Goal: Contribute content: Add original content to the website for others to see

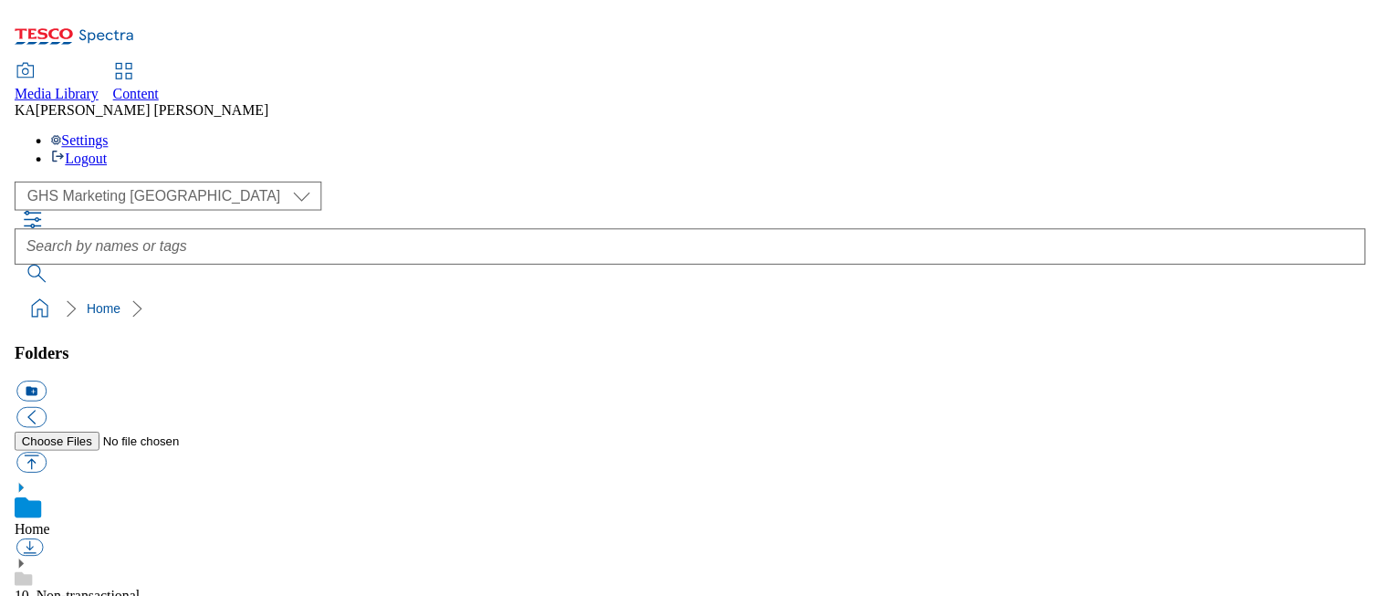
scroll to position [272, 0]
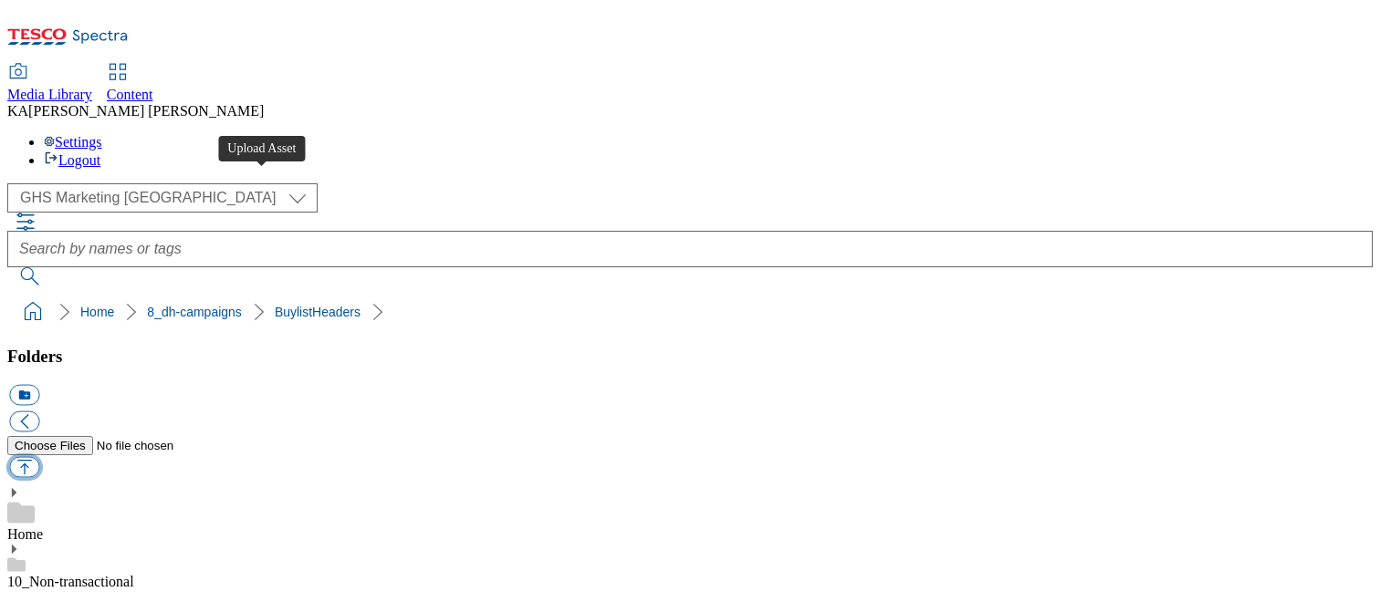
click at [39, 457] on button "button" at bounding box center [24, 467] width 30 height 21
type input "C:\fakepath\1756811790349-ad541868_OGX_Legobrand_H_1184X333_V1.jpg"
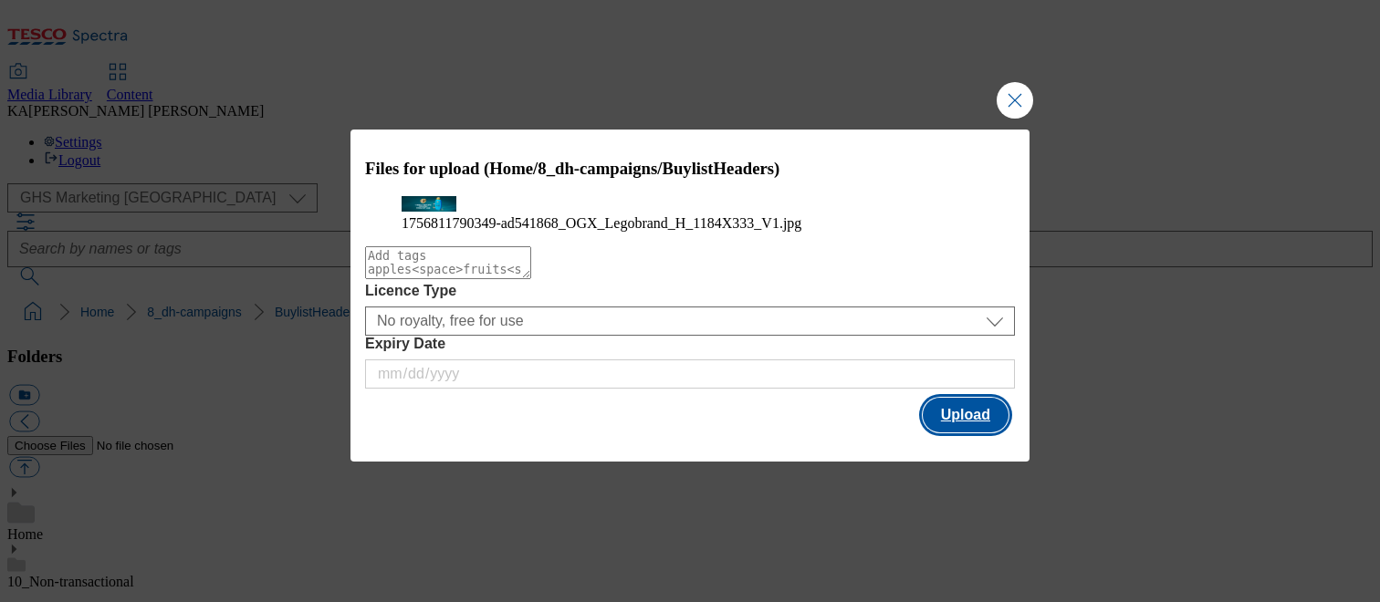
click at [940, 433] on button "Upload" at bounding box center [966, 415] width 86 height 35
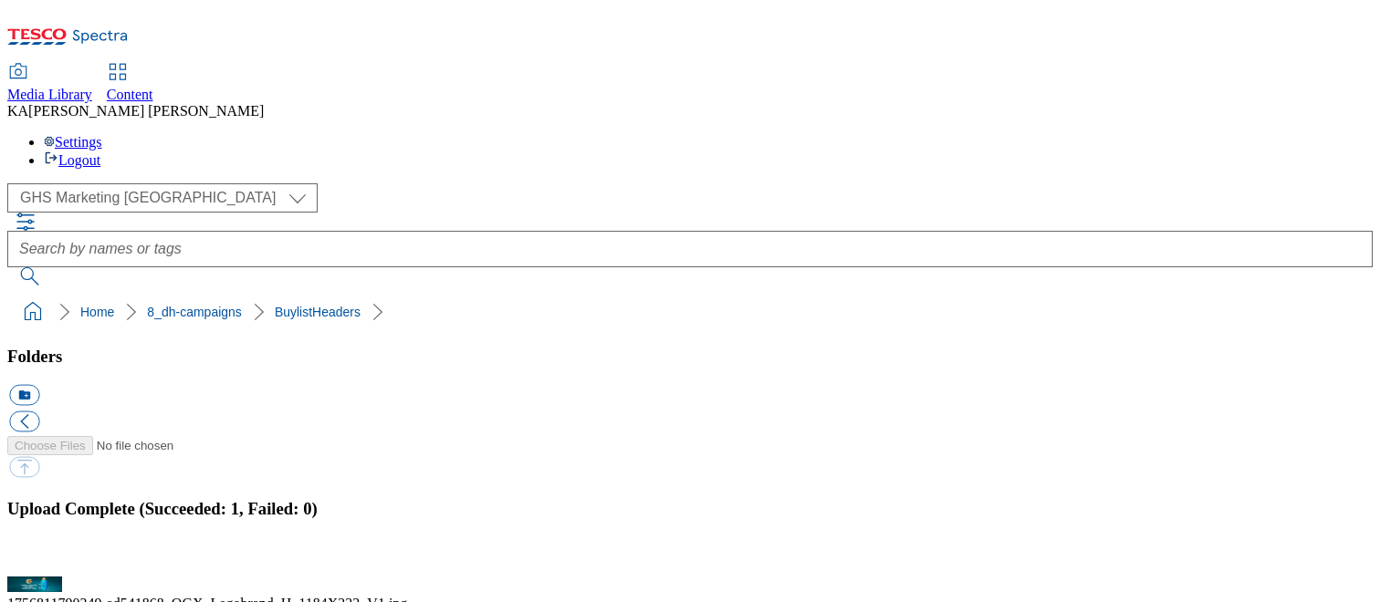
click at [37, 558] on button "button" at bounding box center [22, 566] width 27 height 17
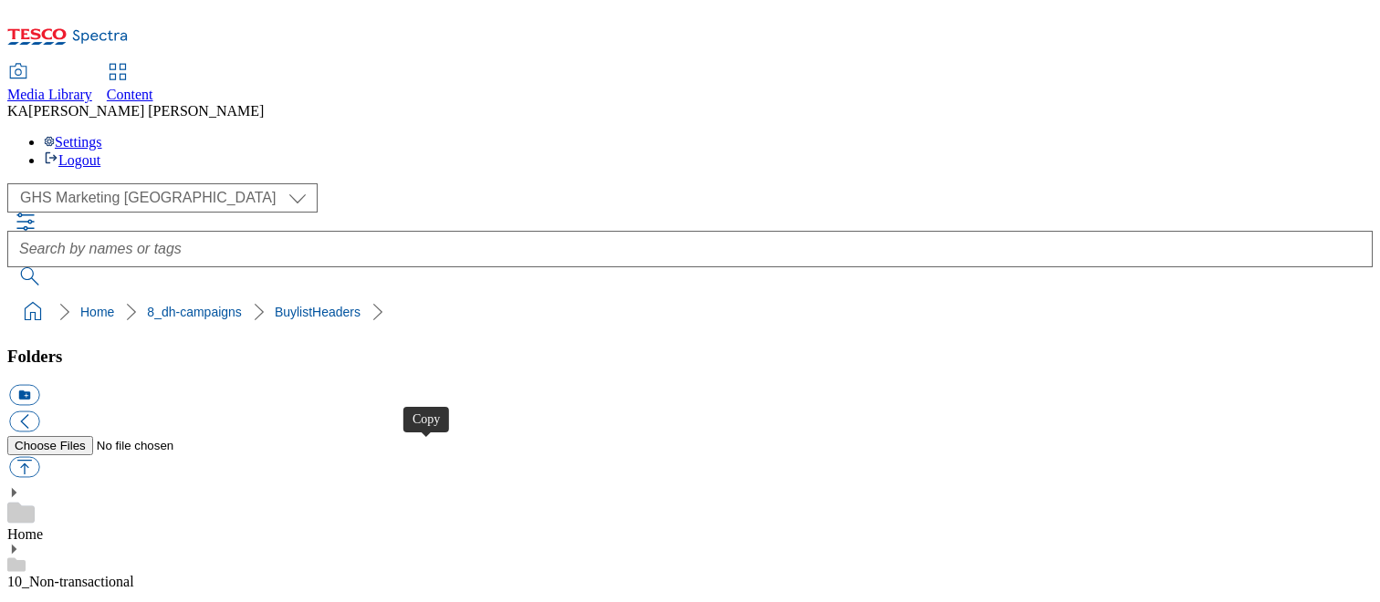
click at [39, 457] on button "button" at bounding box center [24, 467] width 30 height 21
type input "C:\fakepath\1756453064384-ad541863_Sudafed_LegoBrand_H_1184x333_V1.jpg"
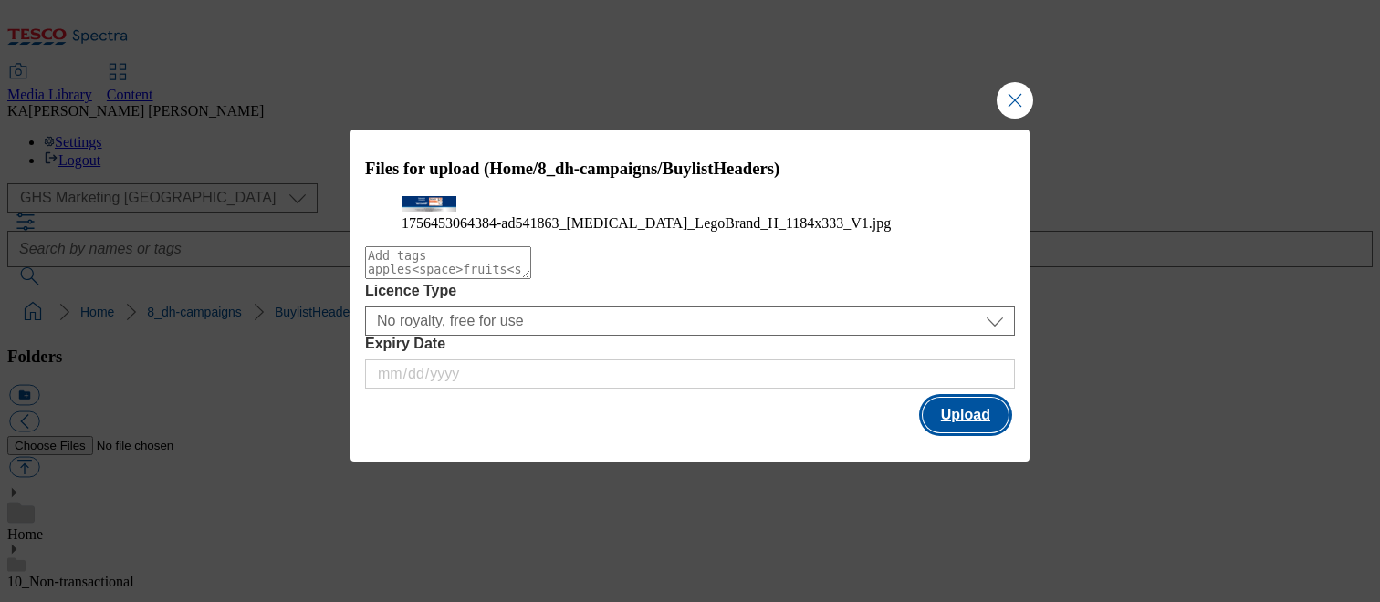
click at [943, 433] on button "Upload" at bounding box center [966, 415] width 86 height 35
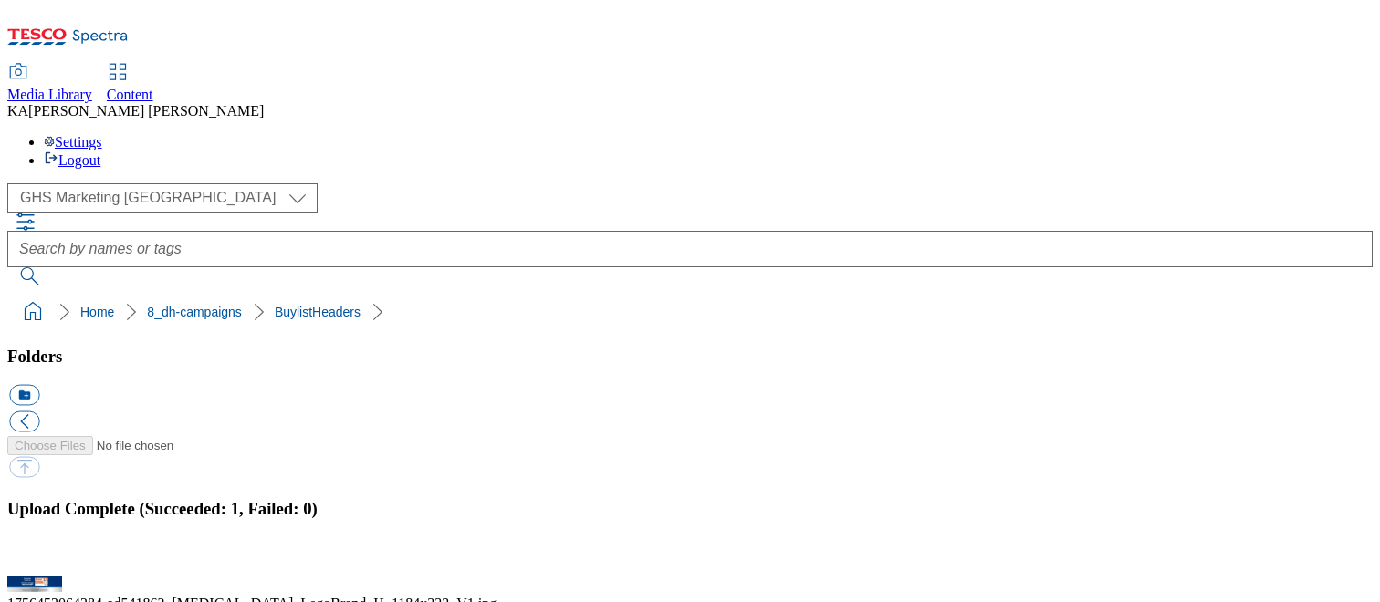
click at [37, 558] on button "button" at bounding box center [22, 566] width 27 height 17
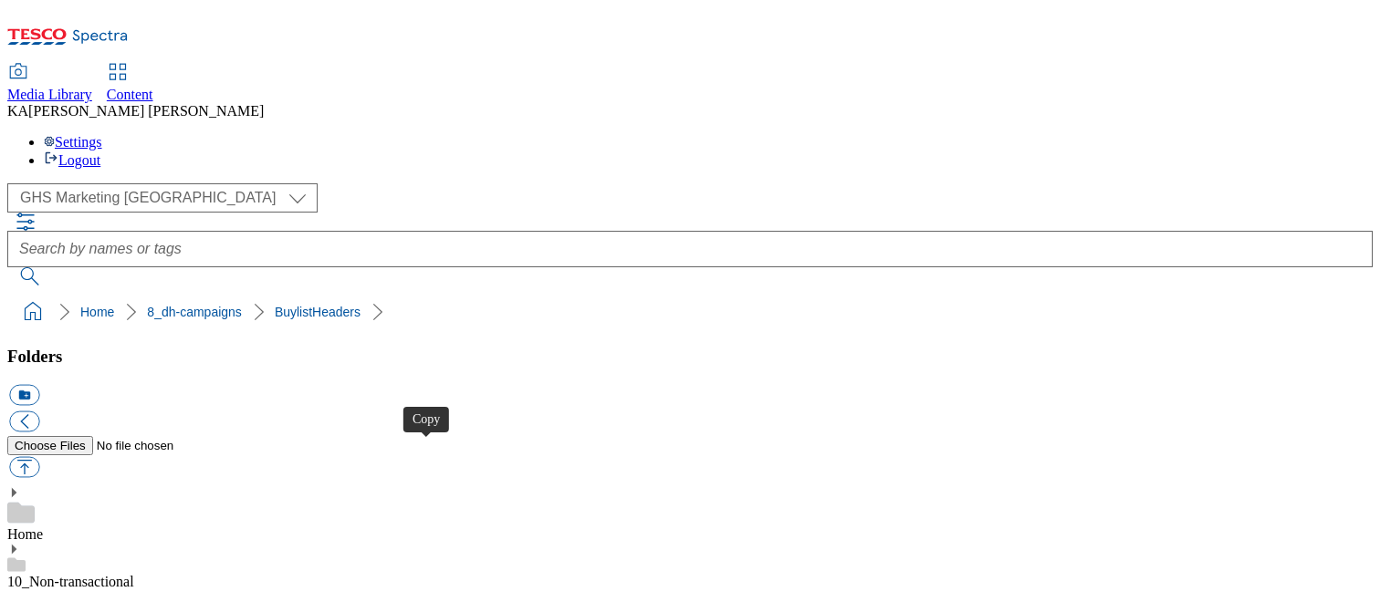
click at [39, 457] on button "button" at bounding box center [24, 467] width 30 height 21
type input "C:\fakepath\1757513948052-ad541981_Petits_Filous_Legobrand_H_1184X333_V1.jpg"
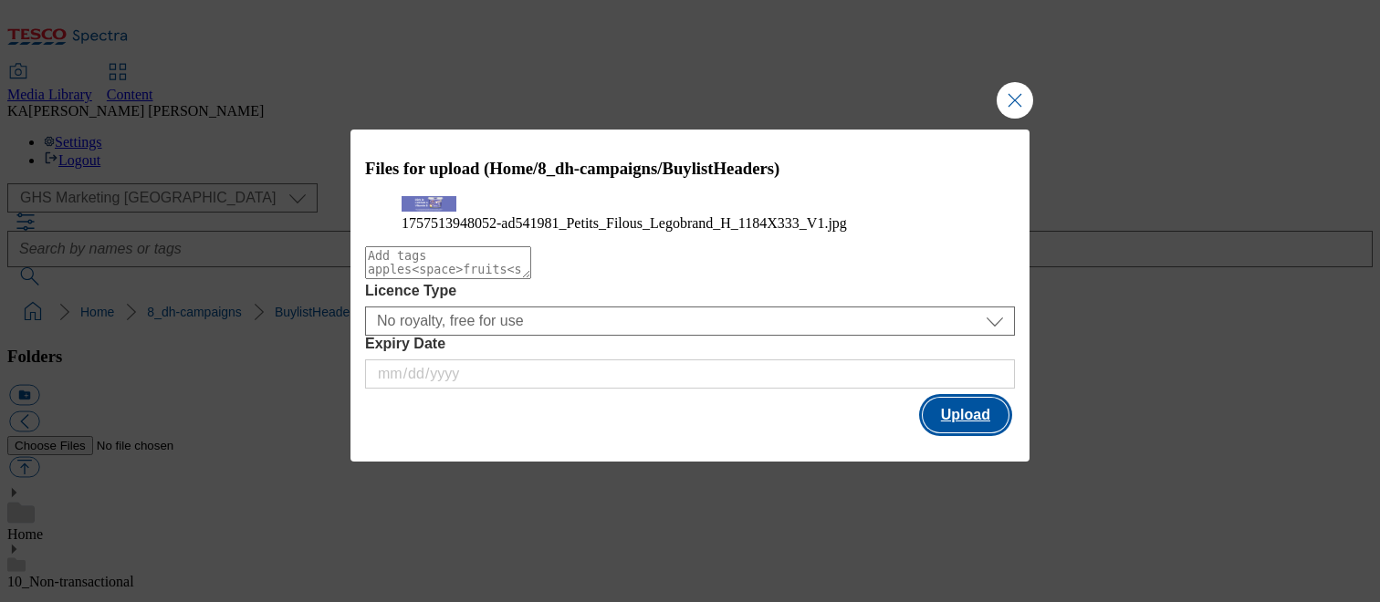
click at [944, 433] on button "Upload" at bounding box center [966, 415] width 86 height 35
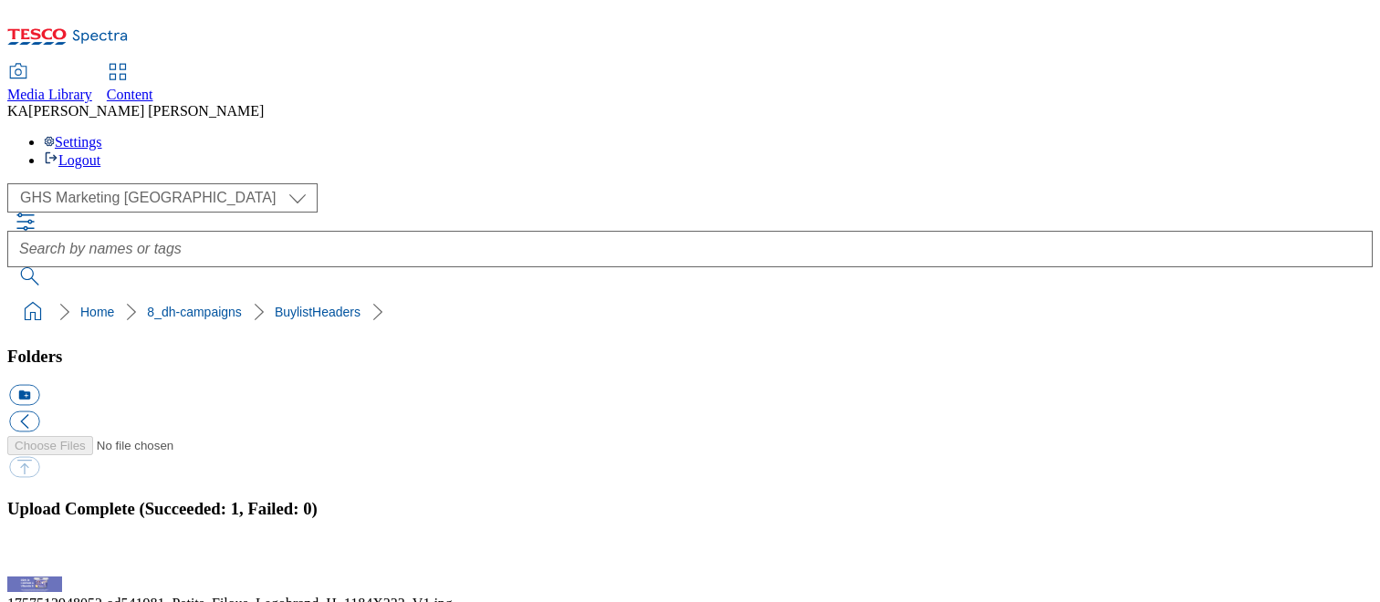
click at [37, 558] on button "button" at bounding box center [22, 566] width 27 height 17
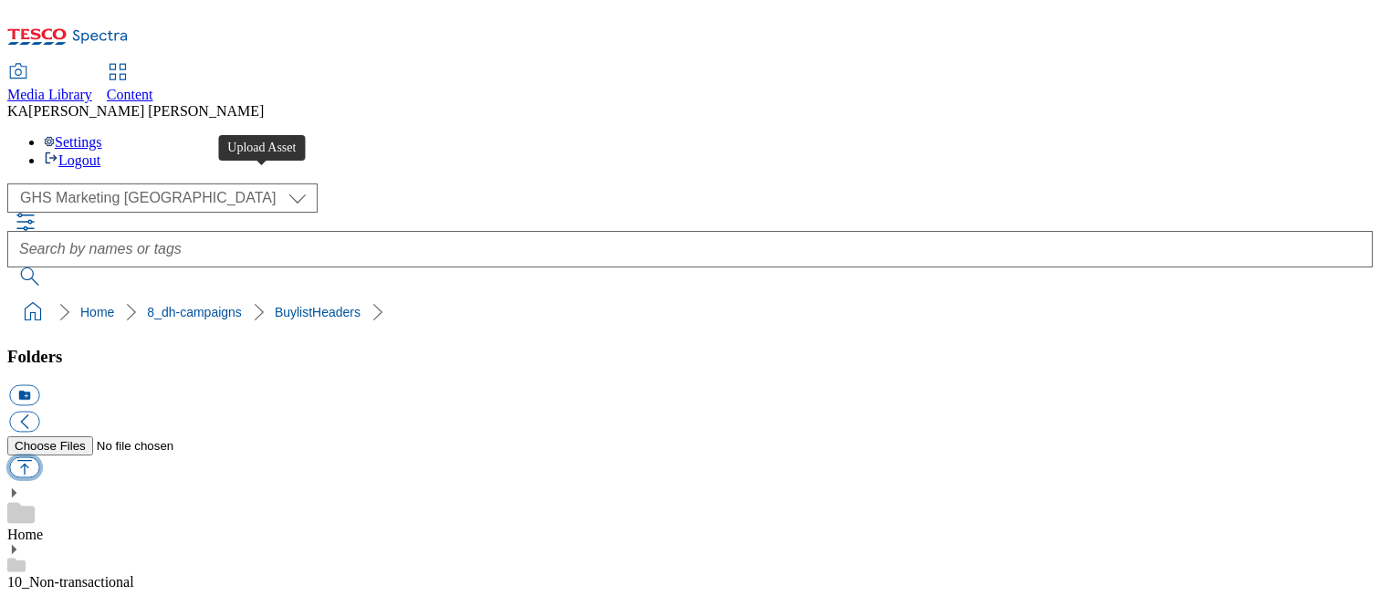
click at [39, 457] on button "button" at bounding box center [24, 467] width 30 height 21
type input "C:\fakepath\1757504690074-ad542146_Stowford_Press_LegoBrand_H_1184x333_V2.jpg"
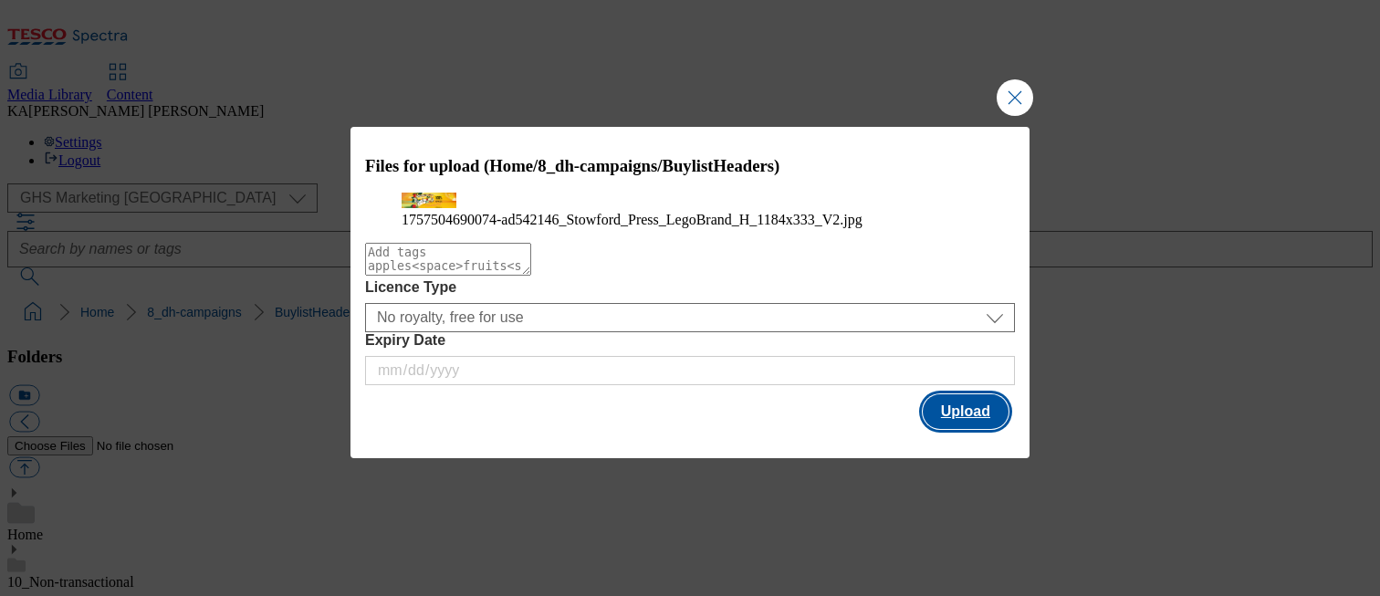
click at [945, 429] on button "Upload" at bounding box center [966, 411] width 86 height 35
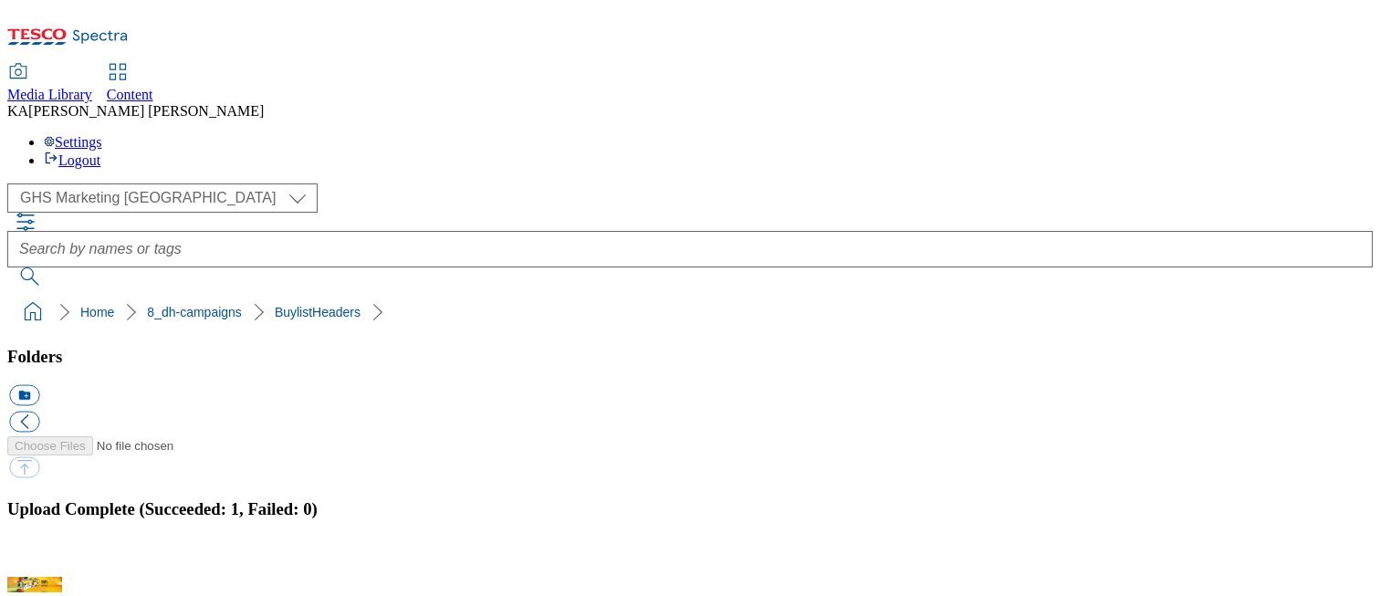
click at [37, 558] on button "button" at bounding box center [22, 566] width 27 height 17
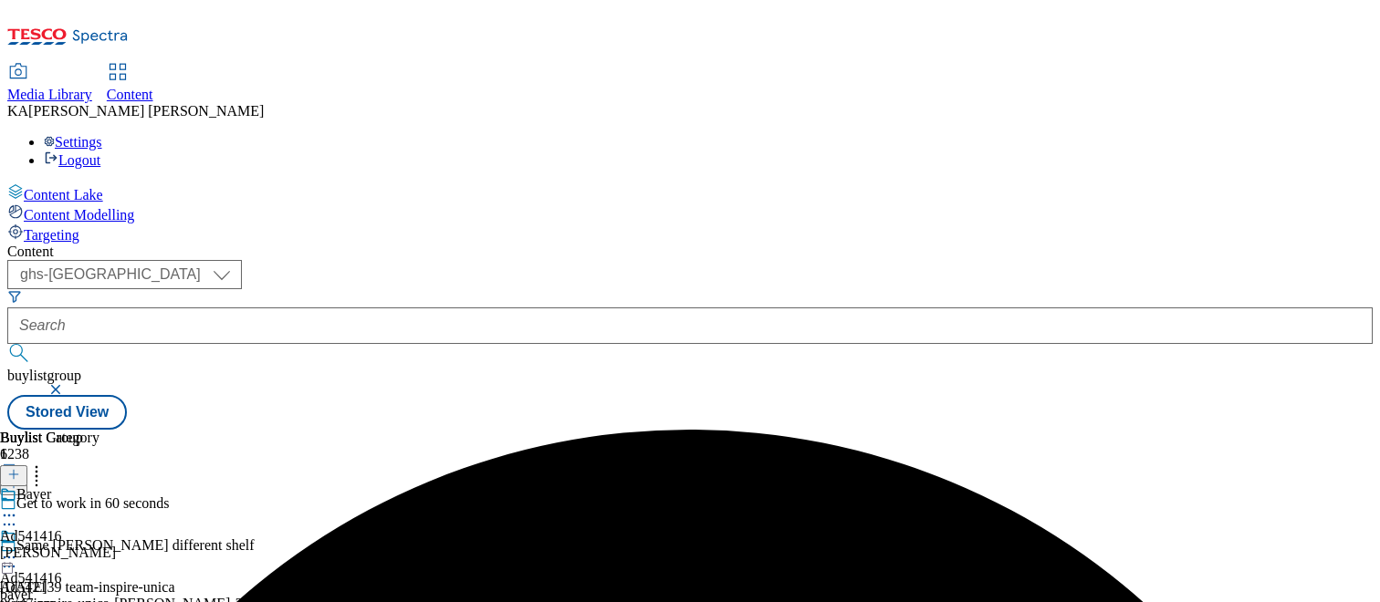
select select "ghs-[GEOGRAPHIC_DATA]"
click at [436, 308] on input "text" at bounding box center [689, 326] width 1365 height 37
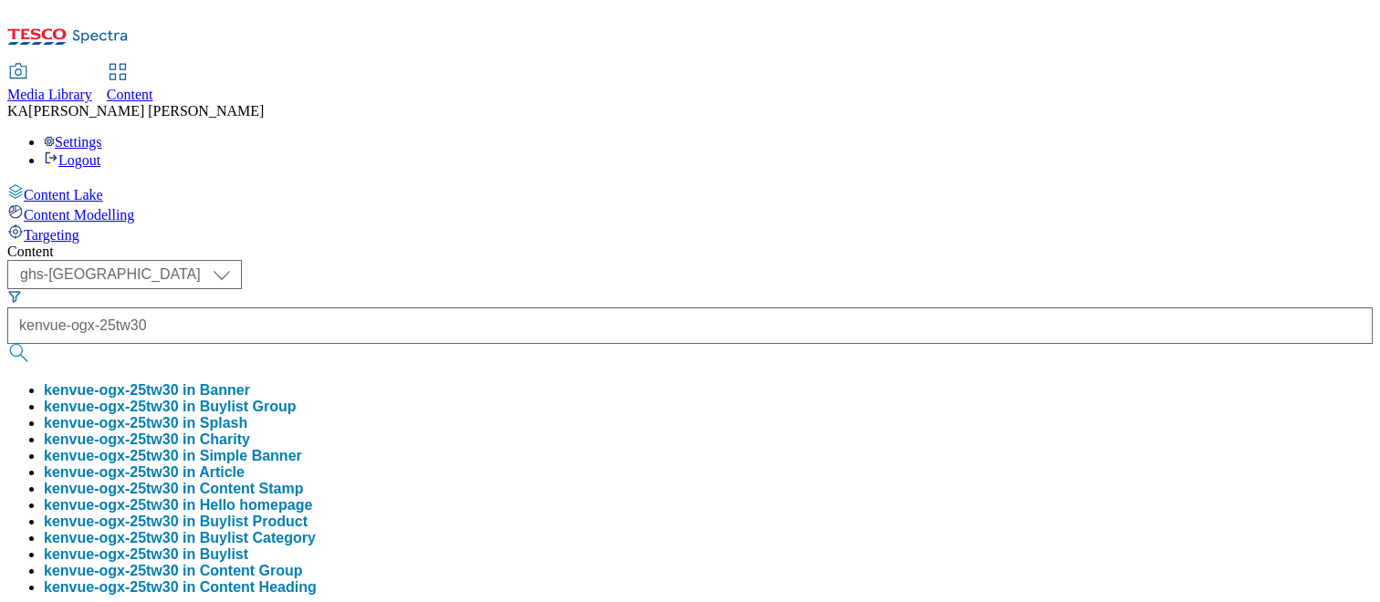
type input "kenvue-ogx-25tw30"
click at [297, 399] on button "kenvue-ogx-25tw30 in Buylist Group" at bounding box center [170, 407] width 253 height 16
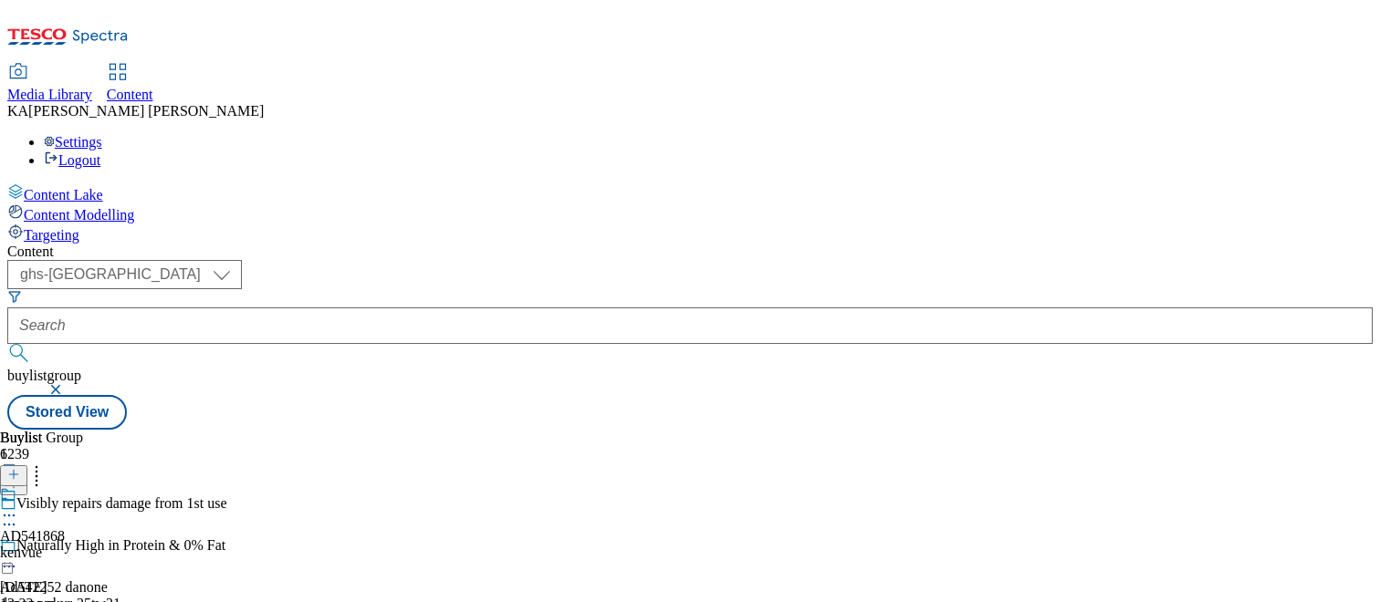
click at [18, 507] on icon at bounding box center [9, 516] width 18 height 18
click at [78, 548] on span "Edit" at bounding box center [67, 555] width 21 height 14
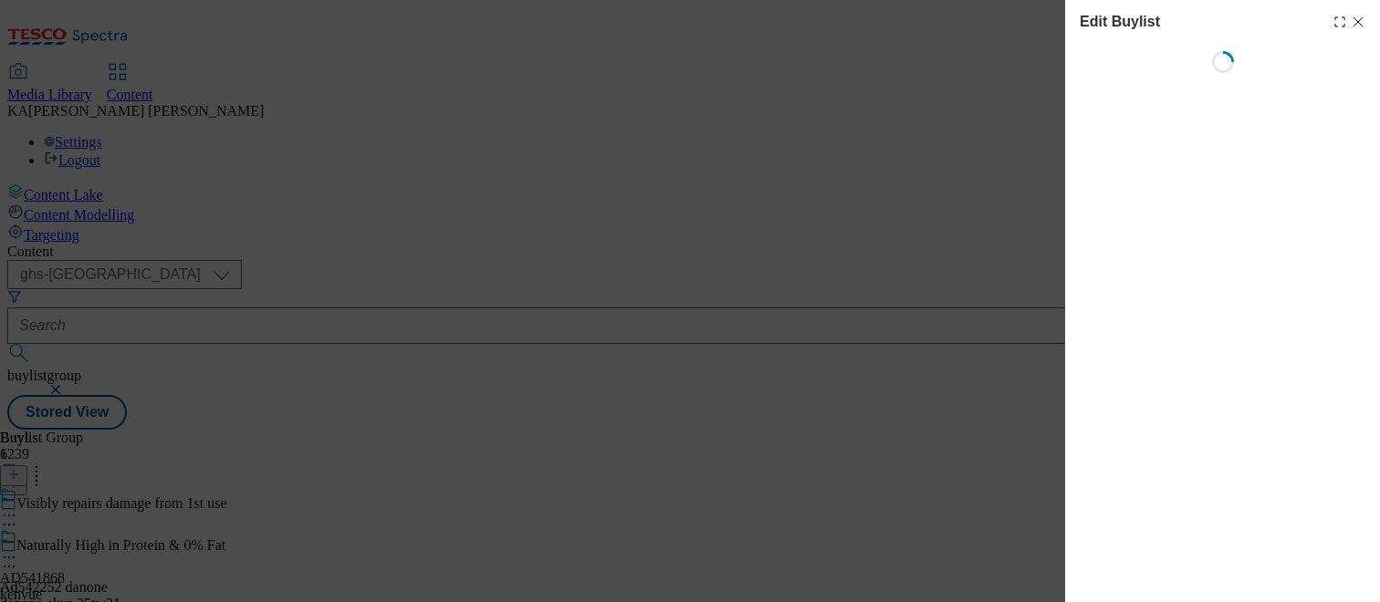
select select "tactical"
select select "supplier funded short term 1-3 weeks"
select select "dunnhumby"
select select "Banner"
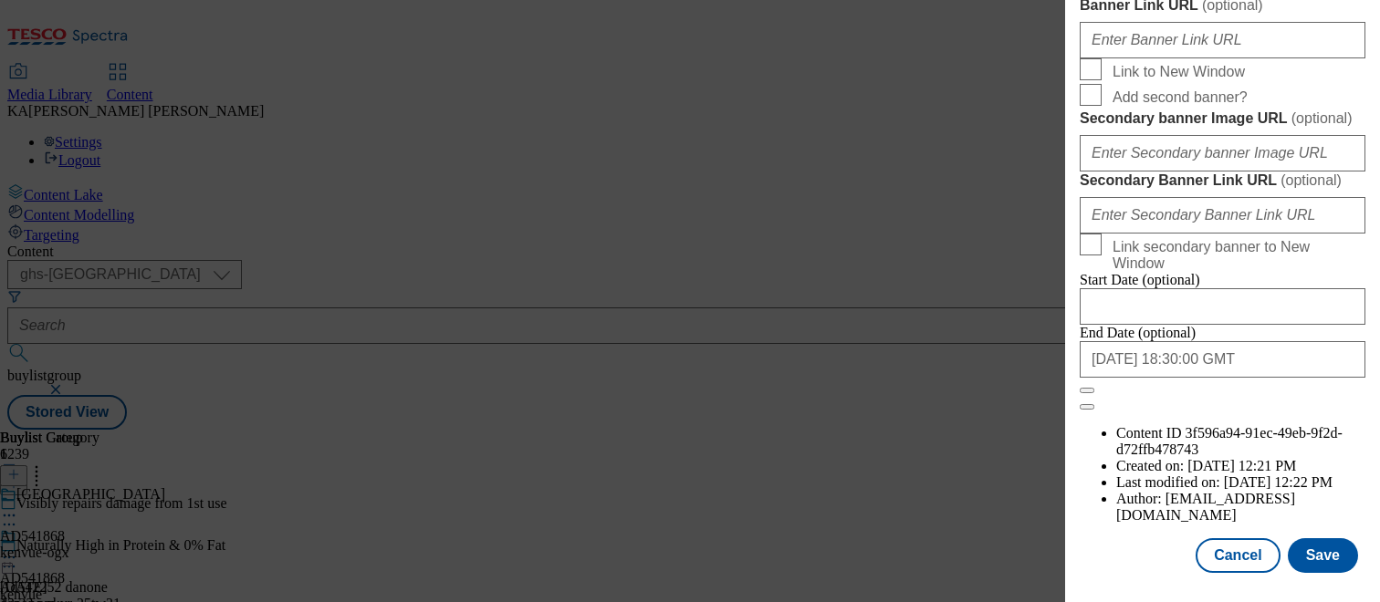
scroll to position [1806, 0]
paste input "https://digitalcontent.api.tesco.com/v2/media/ghs-mktg/e9f9fec4-c193-4404-b7b0-…"
type input "https://digitalcontent.api.tesco.com/v2/media/ghs-mktg/e9f9fec4-c193-4404-b7b0-…"
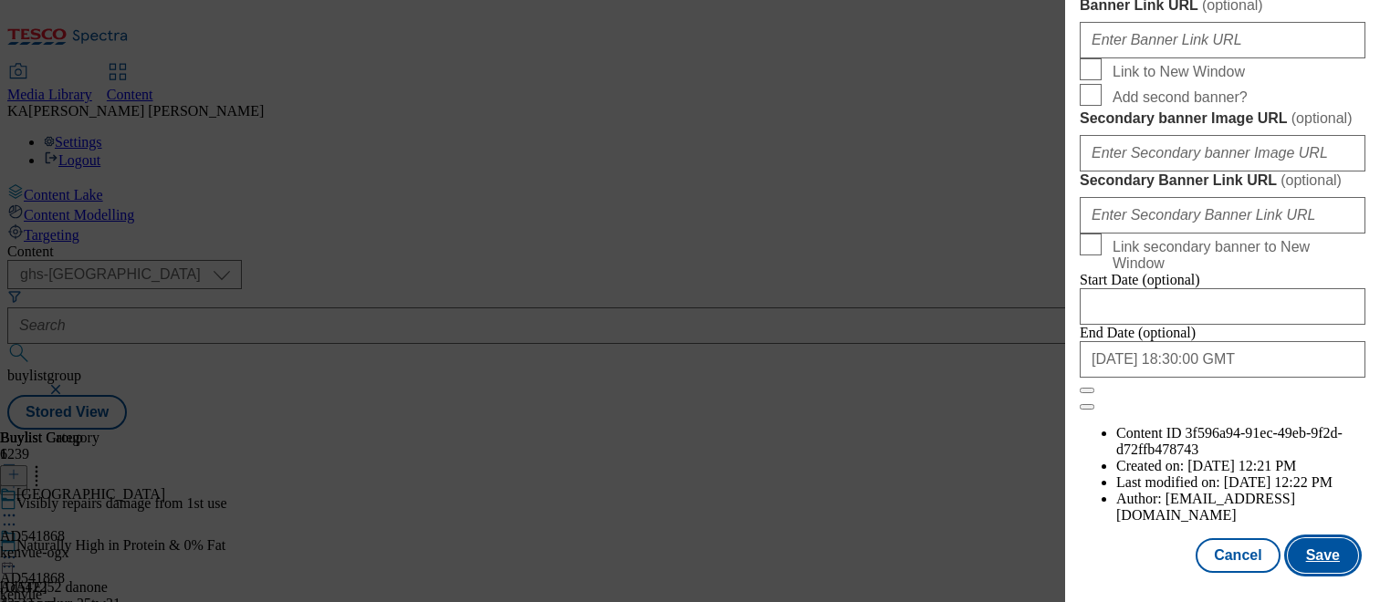
scroll to position [0, 0]
click at [1317, 559] on button "Save" at bounding box center [1323, 556] width 70 height 35
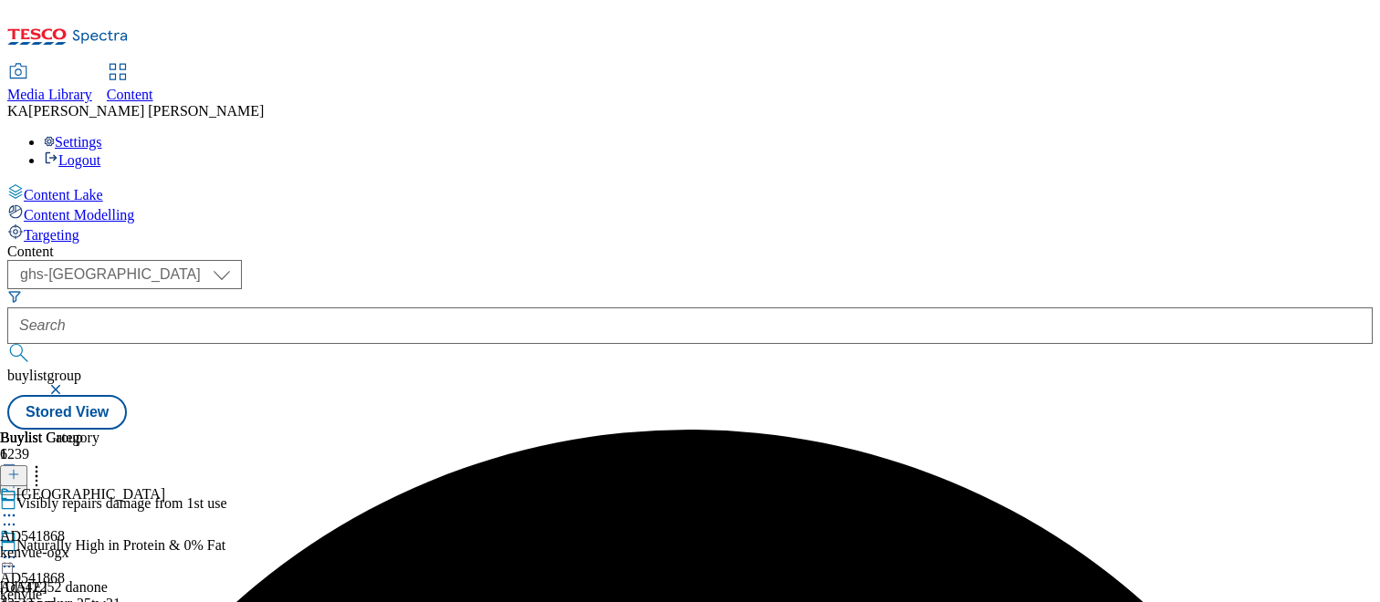
click at [18, 549] on icon at bounding box center [9, 558] width 18 height 18
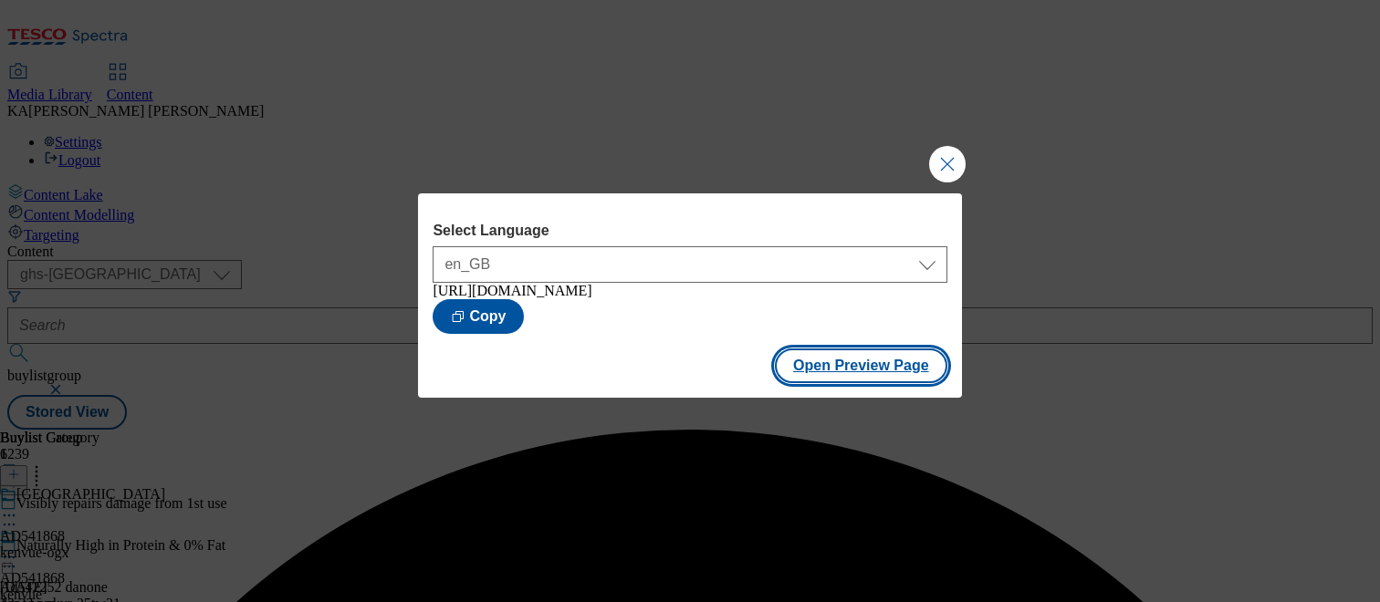
click at [839, 371] on button "Open Preview Page" at bounding box center [861, 366] width 173 height 35
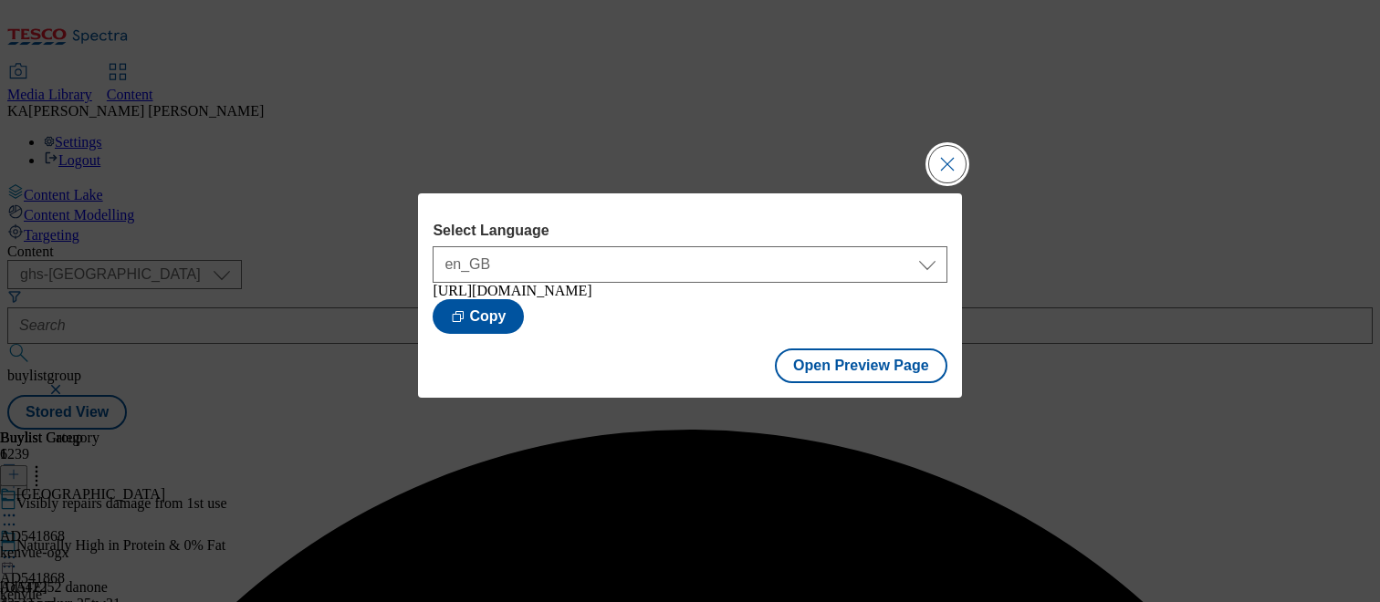
click at [936, 162] on button "Close Modal" at bounding box center [947, 164] width 37 height 37
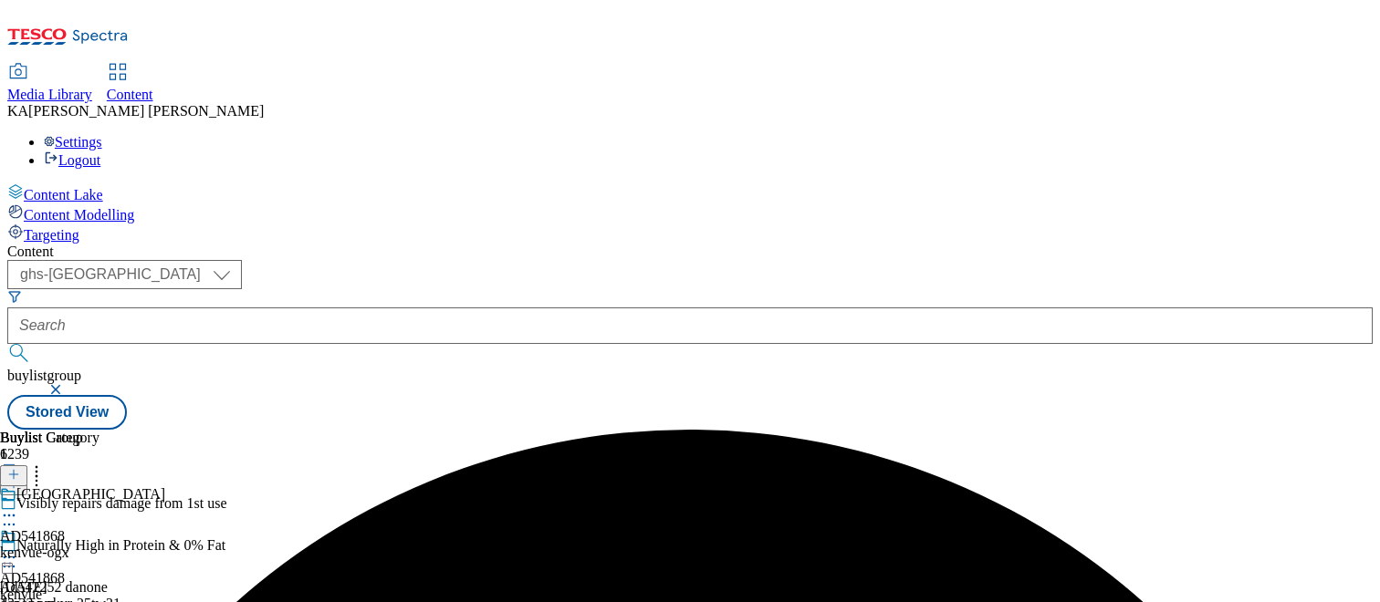
click at [18, 549] on icon at bounding box center [9, 558] width 18 height 18
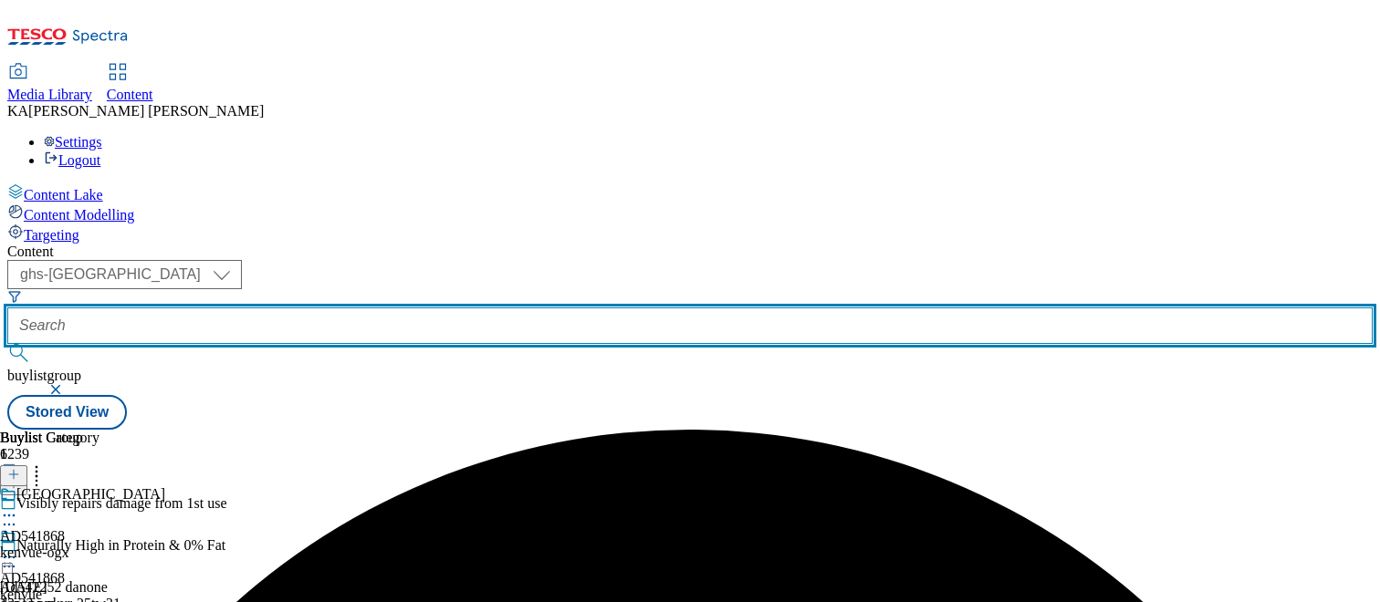
click at [453, 308] on input "text" at bounding box center [689, 326] width 1365 height 37
paste input "kenvue-sudafed-25tw30"
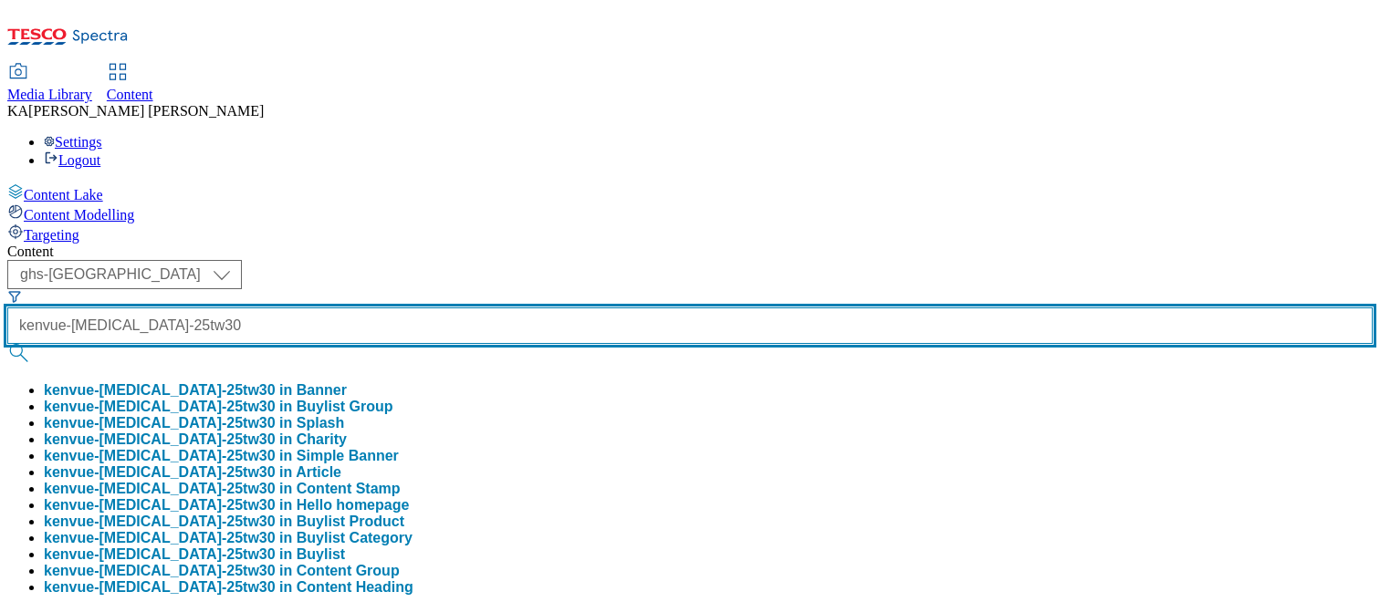
type input "kenvue-sudafed-25tw30"
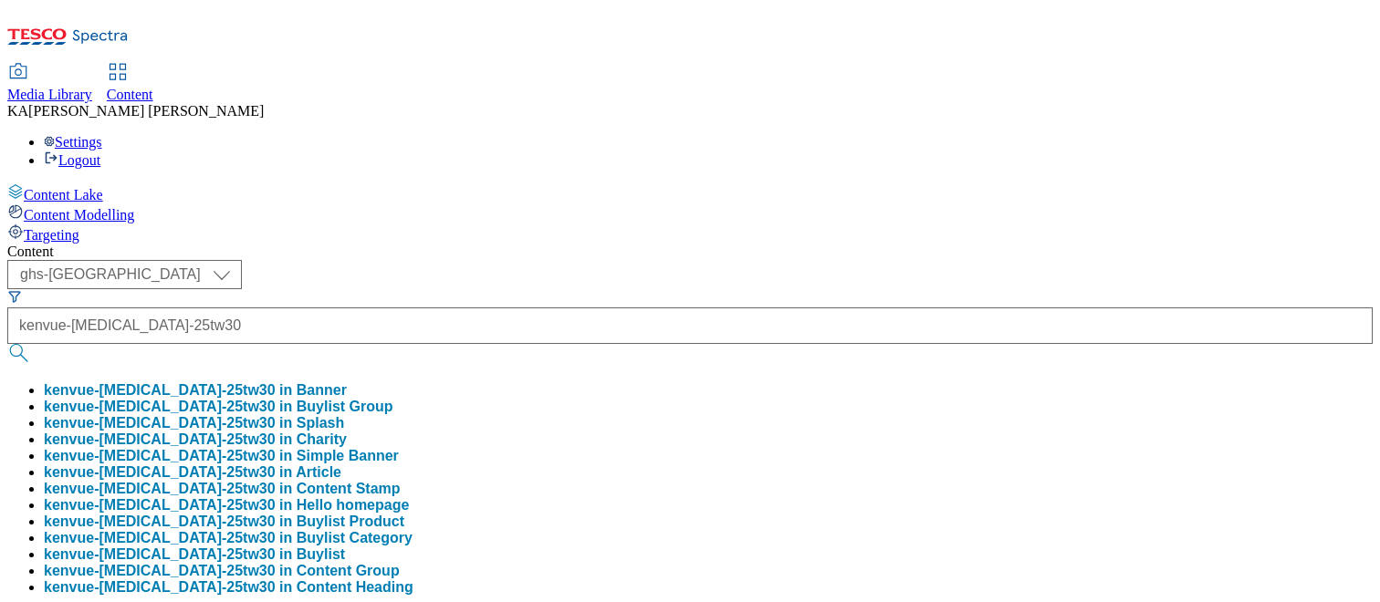
scroll to position [0, 0]
click at [393, 399] on button "kenvue-sudafed-25tw30 in Buylist Group" at bounding box center [219, 407] width 350 height 16
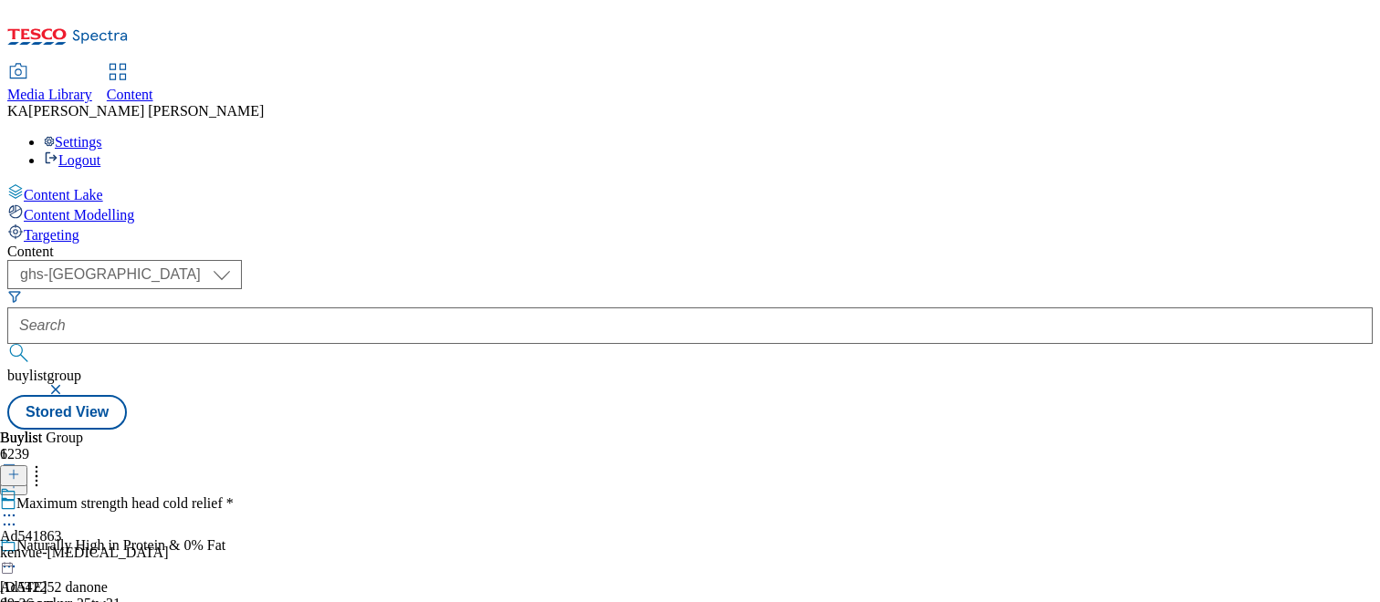
click at [18, 507] on icon at bounding box center [9, 516] width 18 height 18
click at [78, 548] on span "Edit" at bounding box center [67, 555] width 21 height 14
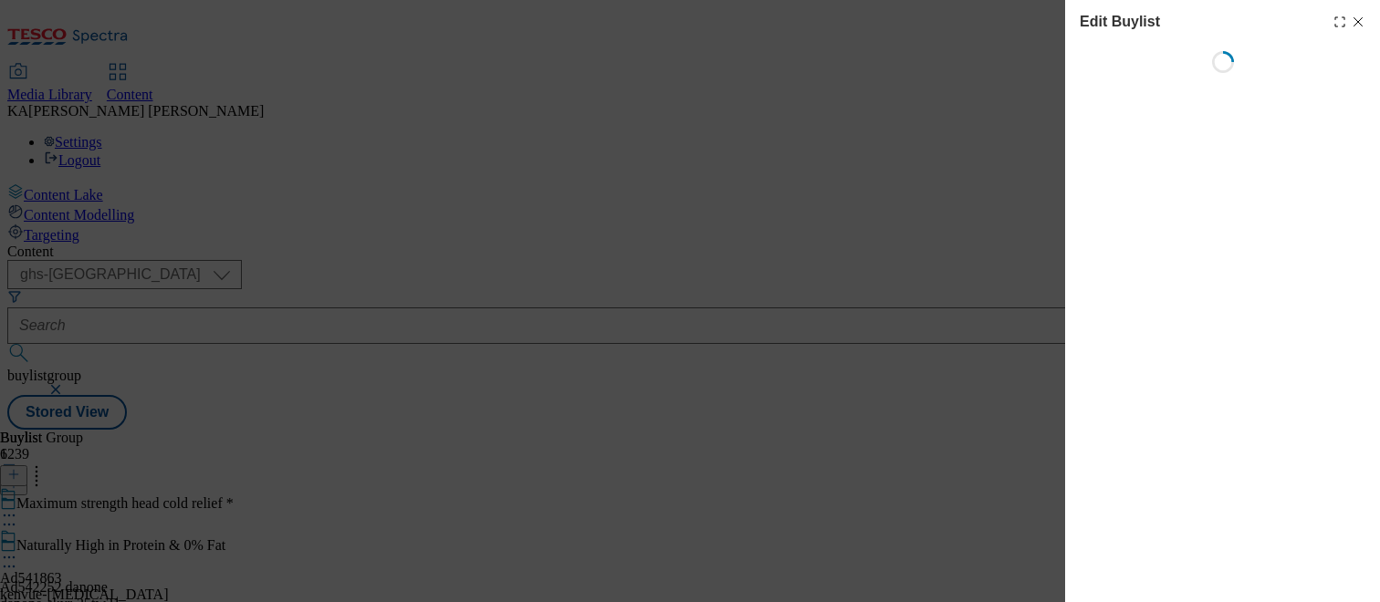
select select "tactical"
select select "supplier funded short term 1-3 weeks"
select select "dunnhumby"
select select "Banner"
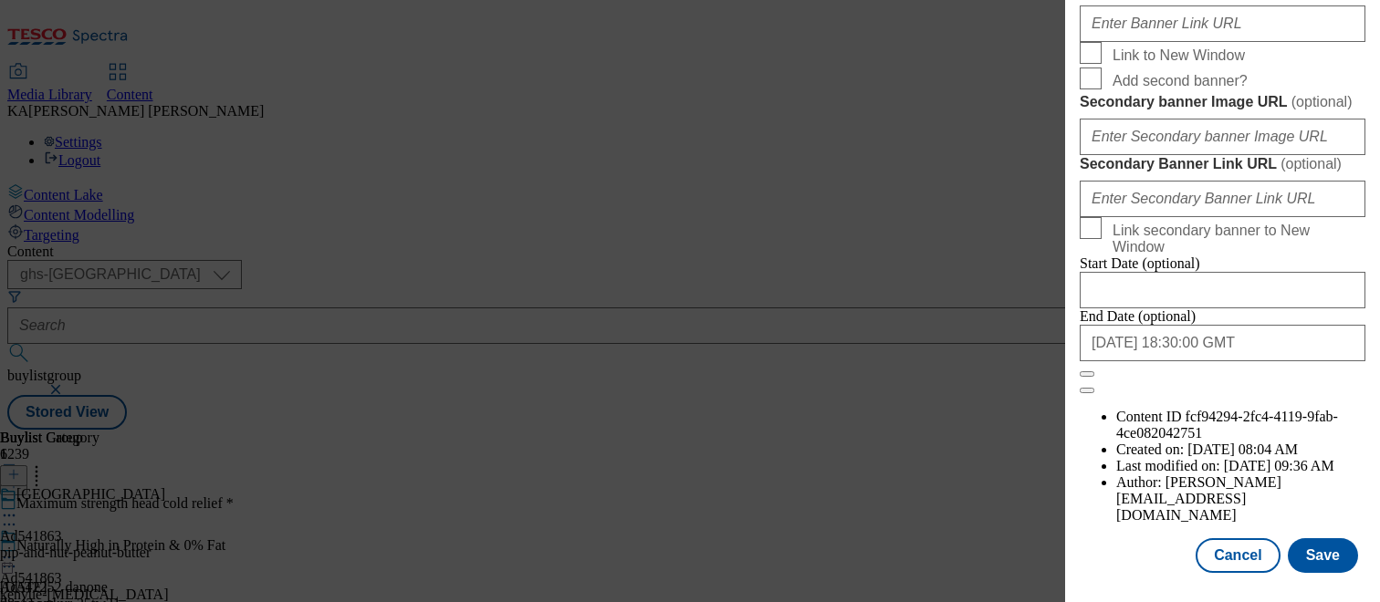
scroll to position [1658, 0]
paste input "https://digitalcontent.api.tesco.com/v2/media/ghs-mktg/625c71de-71cf-4b3e-940f-…"
type input "https://digitalcontent.api.tesco.com/v2/media/ghs-mktg/625c71de-71cf-4b3e-940f-…"
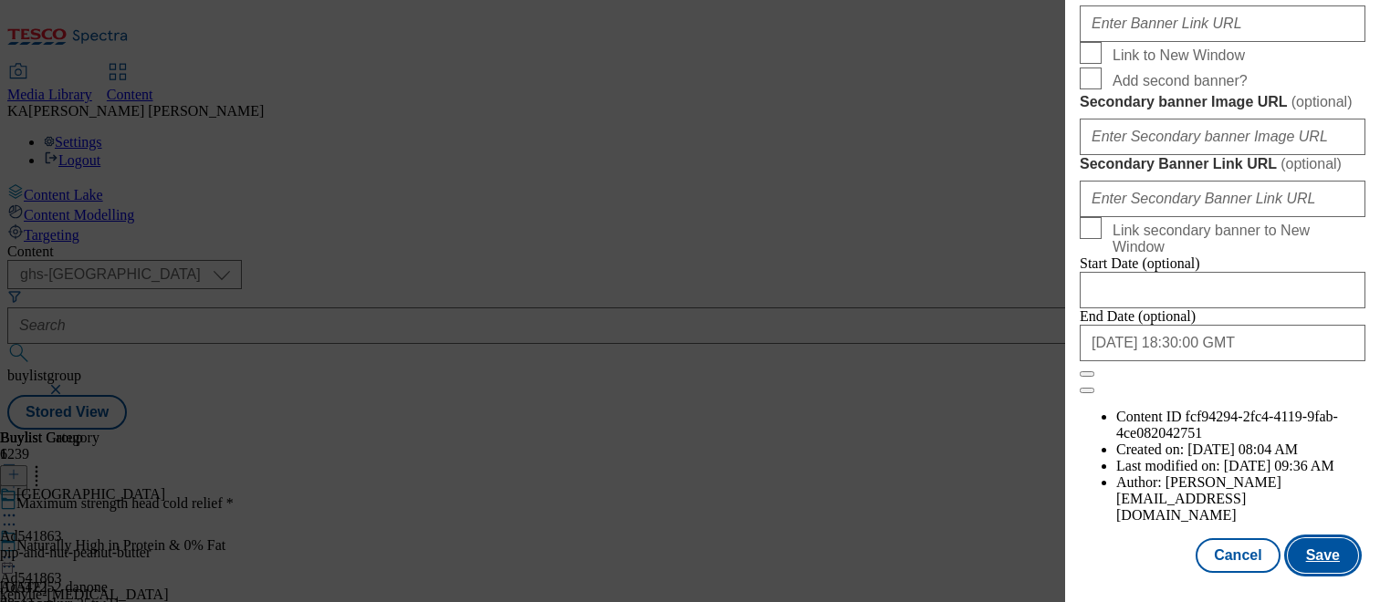
click at [1323, 556] on button "Save" at bounding box center [1323, 556] width 70 height 35
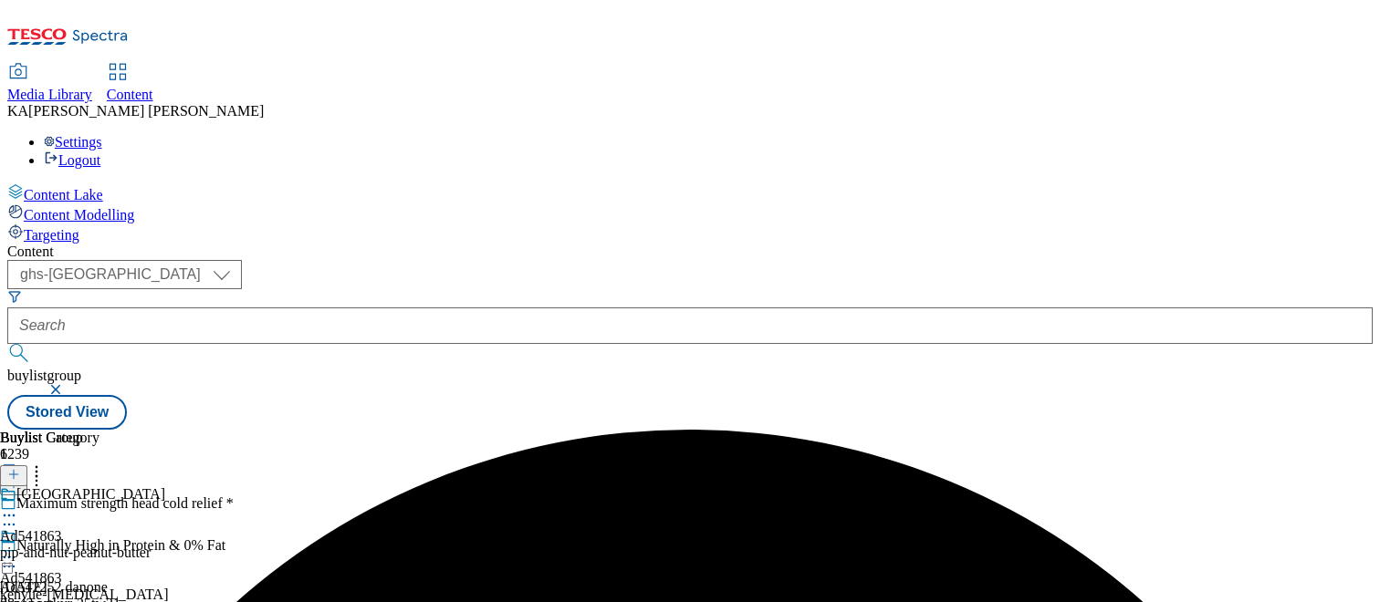
click at [16, 557] on circle at bounding box center [14, 558] width 3 height 3
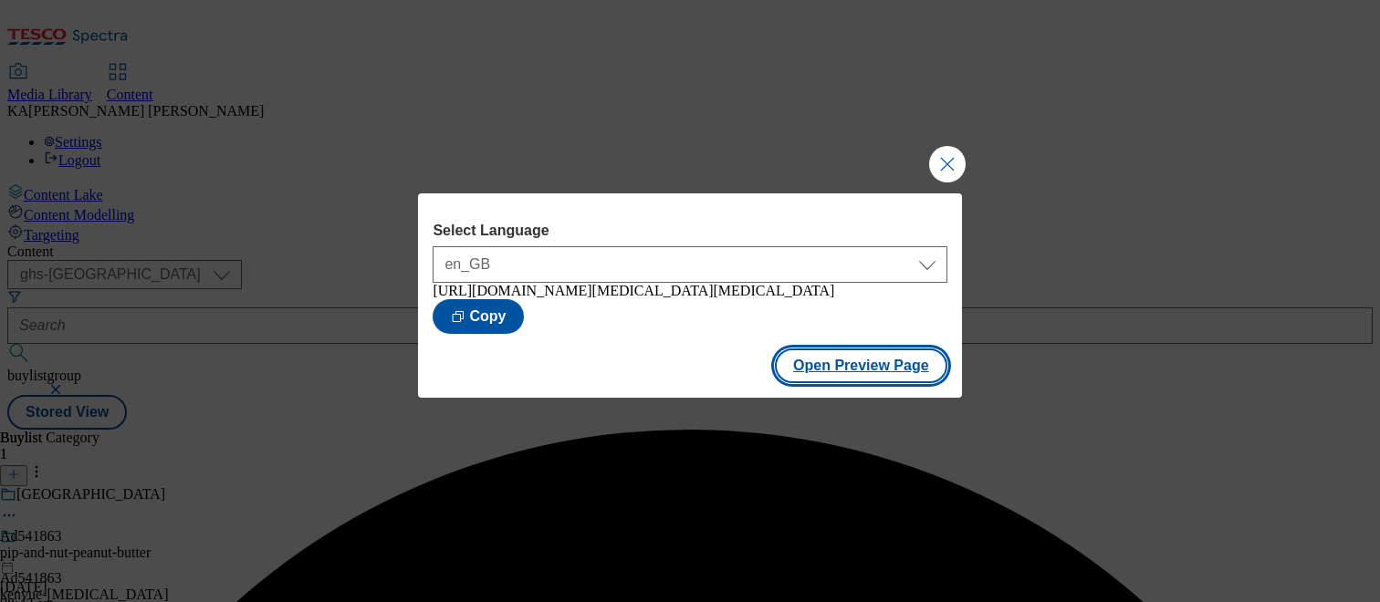
click at [815, 382] on button "Open Preview Page" at bounding box center [861, 366] width 173 height 35
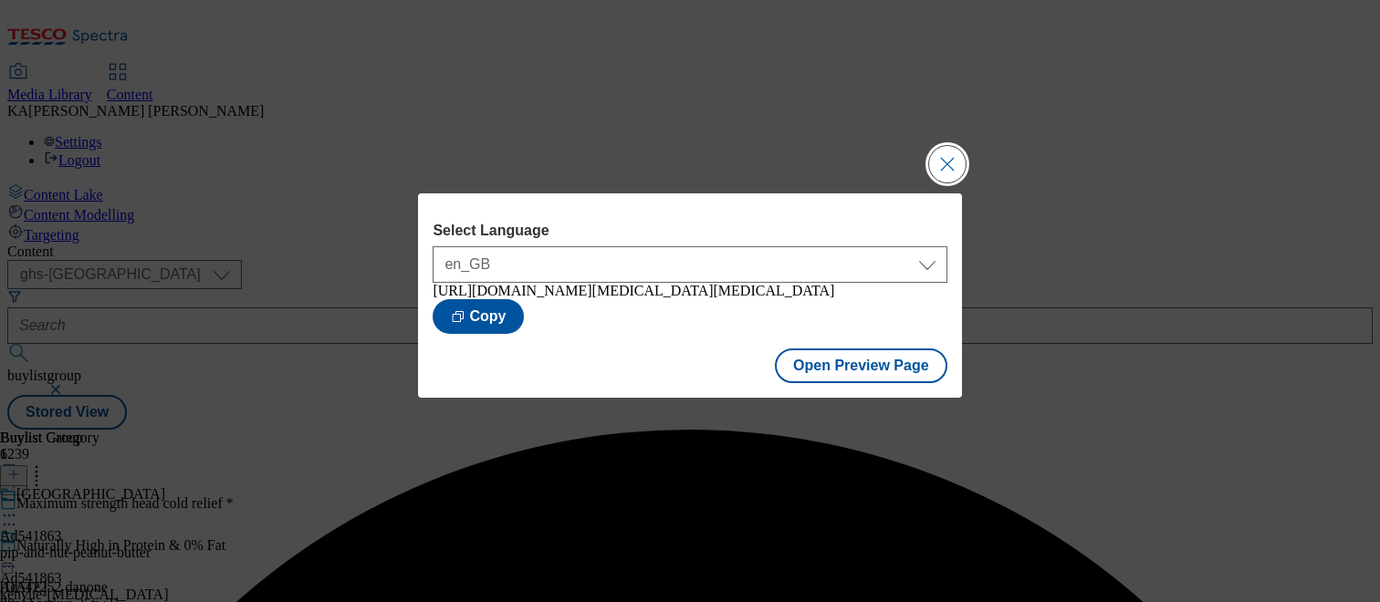
click at [949, 159] on button "Close Modal" at bounding box center [947, 164] width 37 height 37
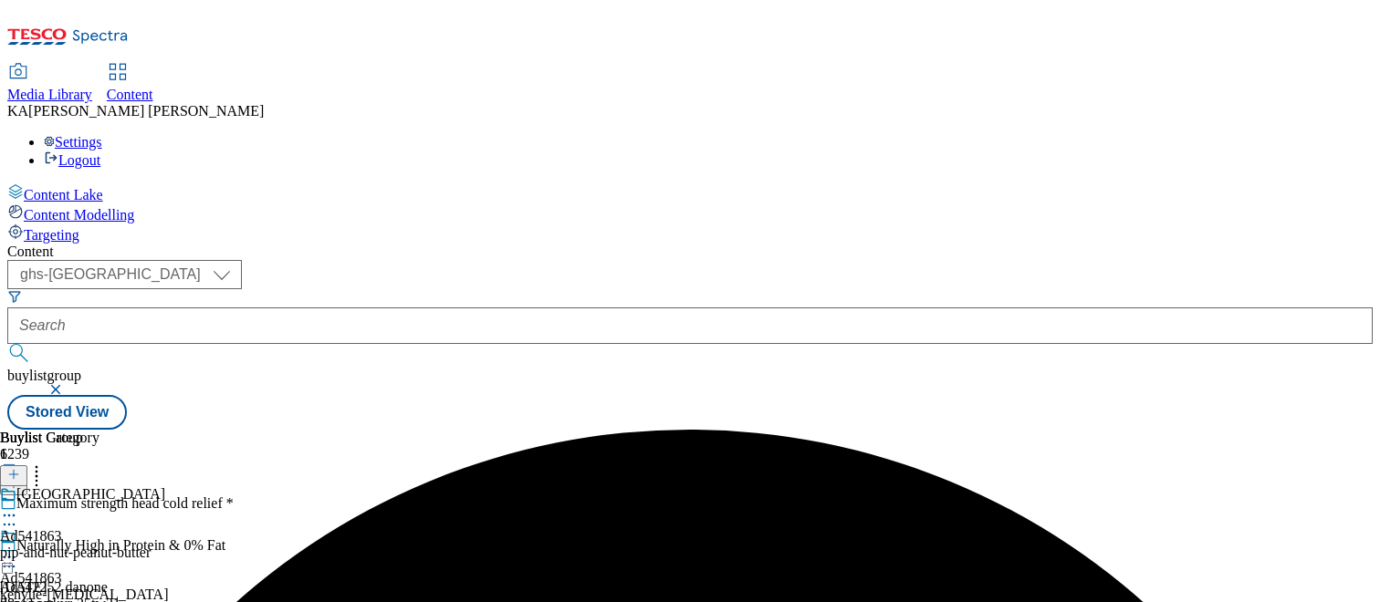
click at [11, 557] on circle at bounding box center [9, 558] width 3 height 3
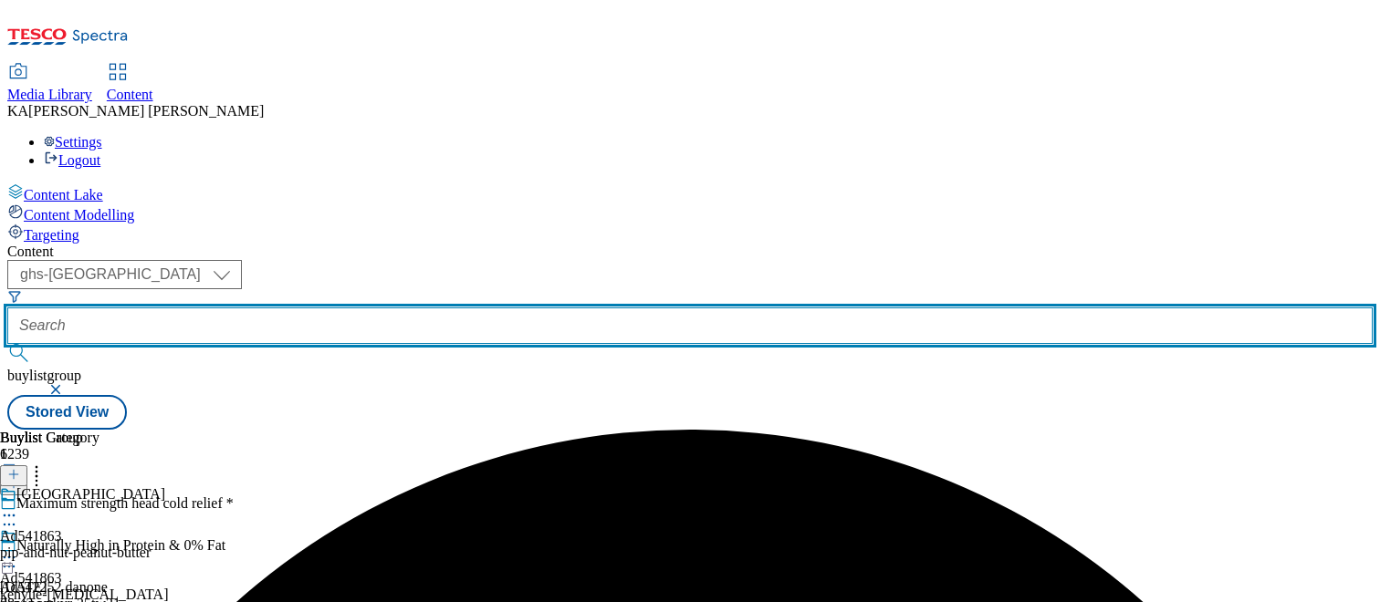
click at [437, 308] on input "text" at bounding box center [689, 326] width 1365 height 37
paste input "yoplait-petits-filous-25tw31"
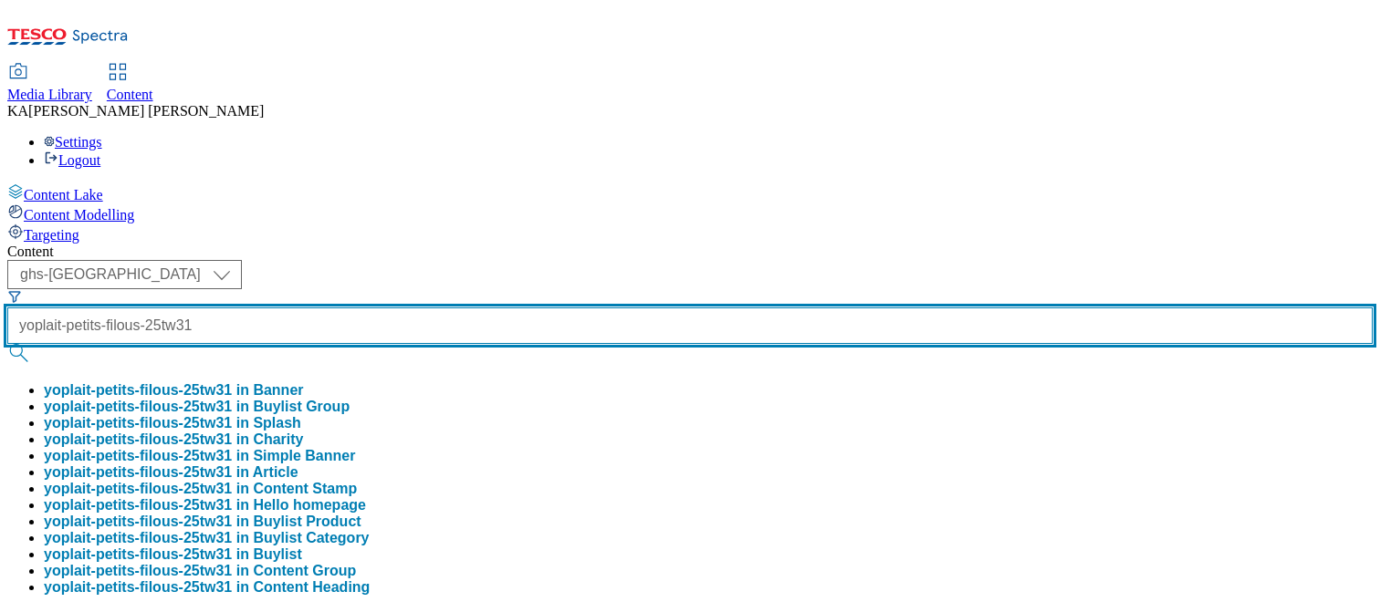
type input "yoplait-petits-filous-25tw31"
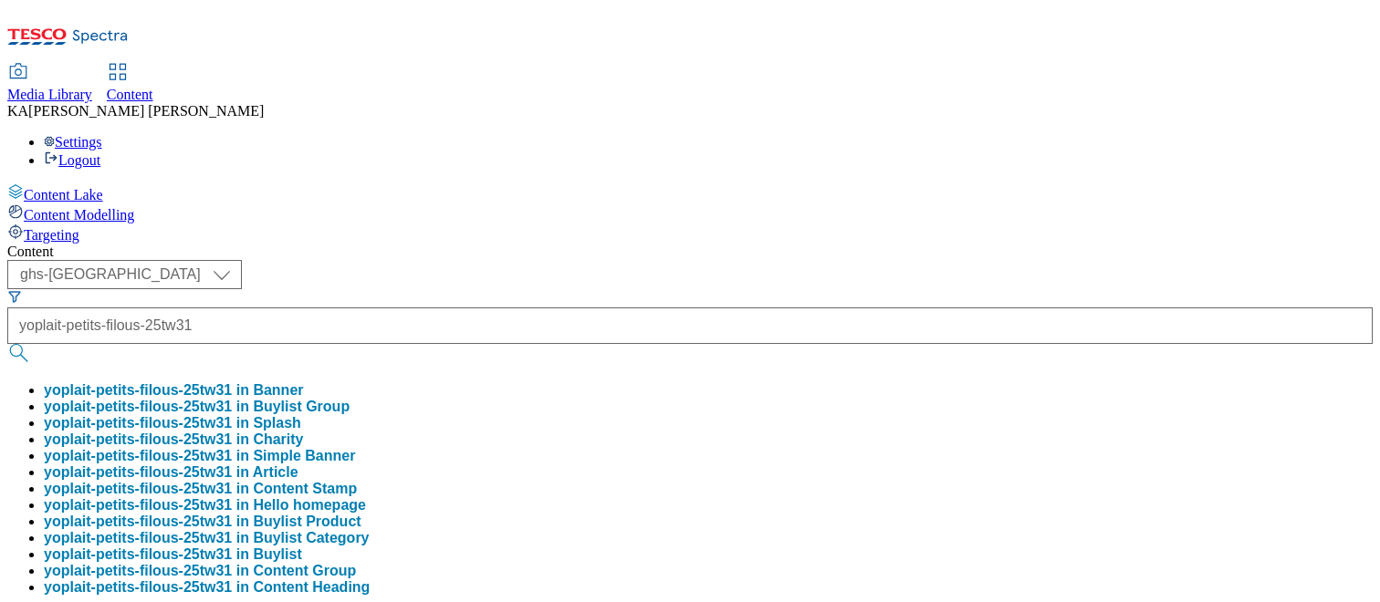
scroll to position [0, 0]
click at [350, 399] on button "yoplait-petits-filous-25tw31 in Buylist Group" at bounding box center [197, 407] width 306 height 16
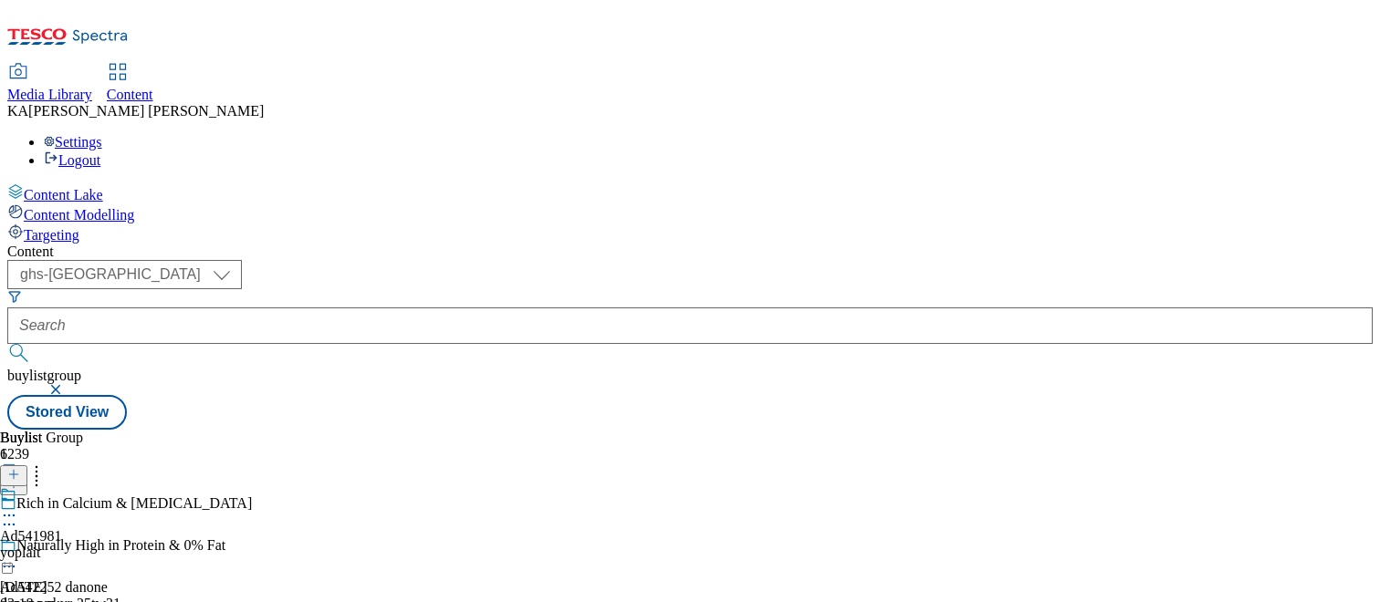
click at [18, 507] on icon at bounding box center [9, 516] width 18 height 18
click at [78, 548] on span "Edit" at bounding box center [67, 555] width 21 height 14
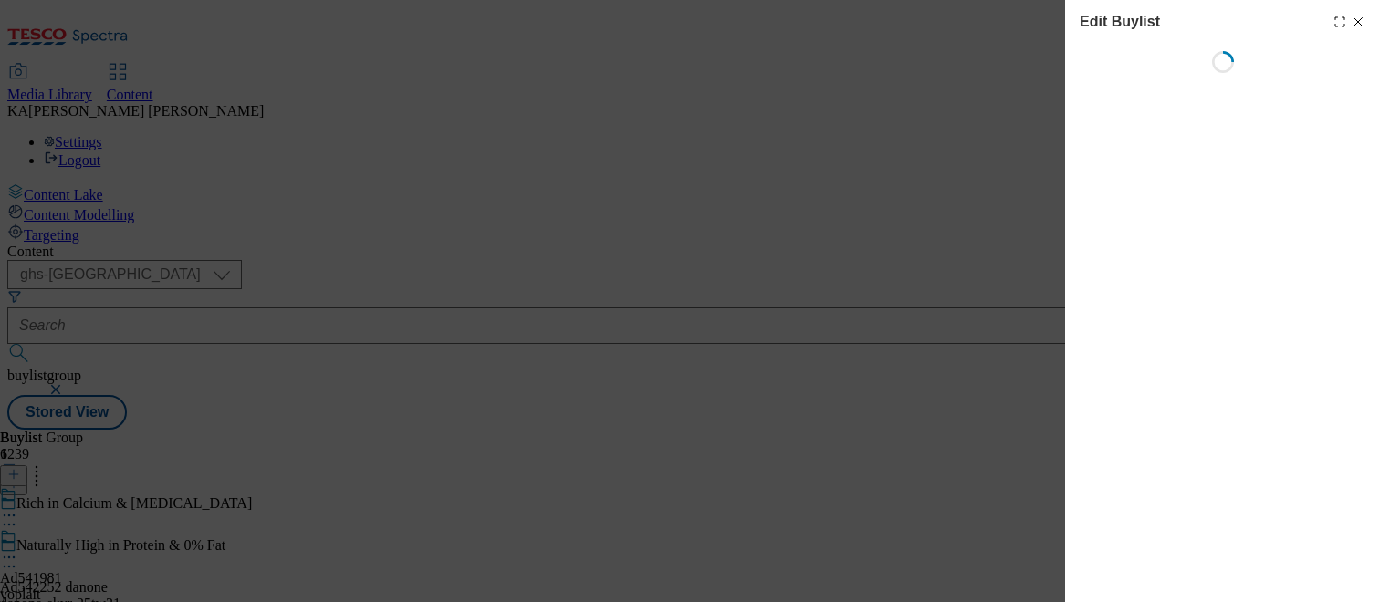
select select "tactical"
select select "supplier funded short term 1-3 weeks"
select select "dunnhumby"
select select "Banner"
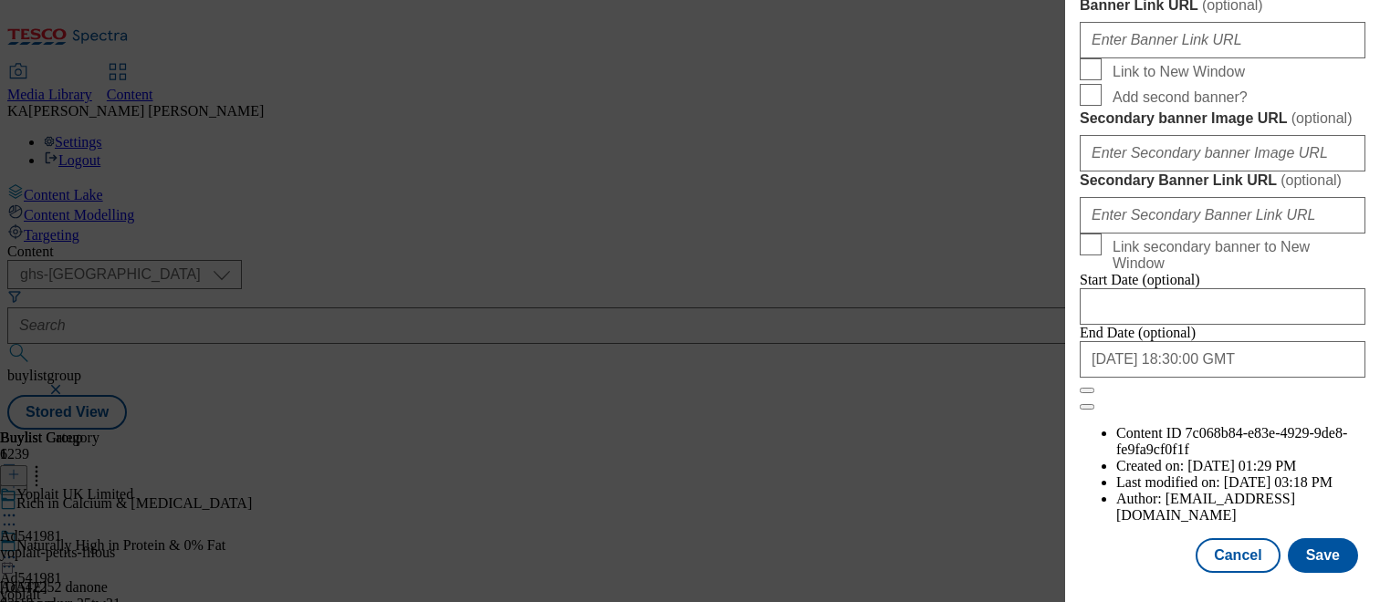
scroll to position [1652, 0]
paste input "https://digitalcontent.api.tesco.com/v2/media/ghs-mktg/d08a187e-acea-4ef4-a337-…"
type input "https://digitalcontent.api.tesco.com/v2/media/ghs-mktg/d08a187e-acea-4ef4-a337-…"
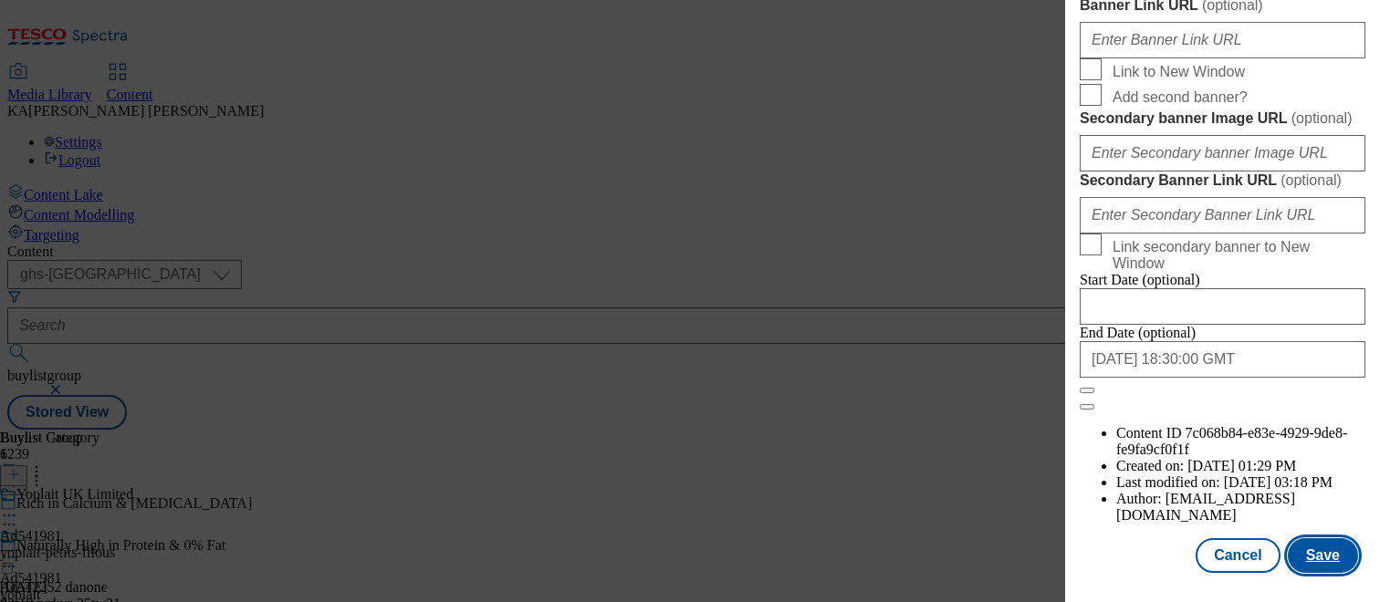
click at [1308, 557] on button "Save" at bounding box center [1323, 556] width 70 height 35
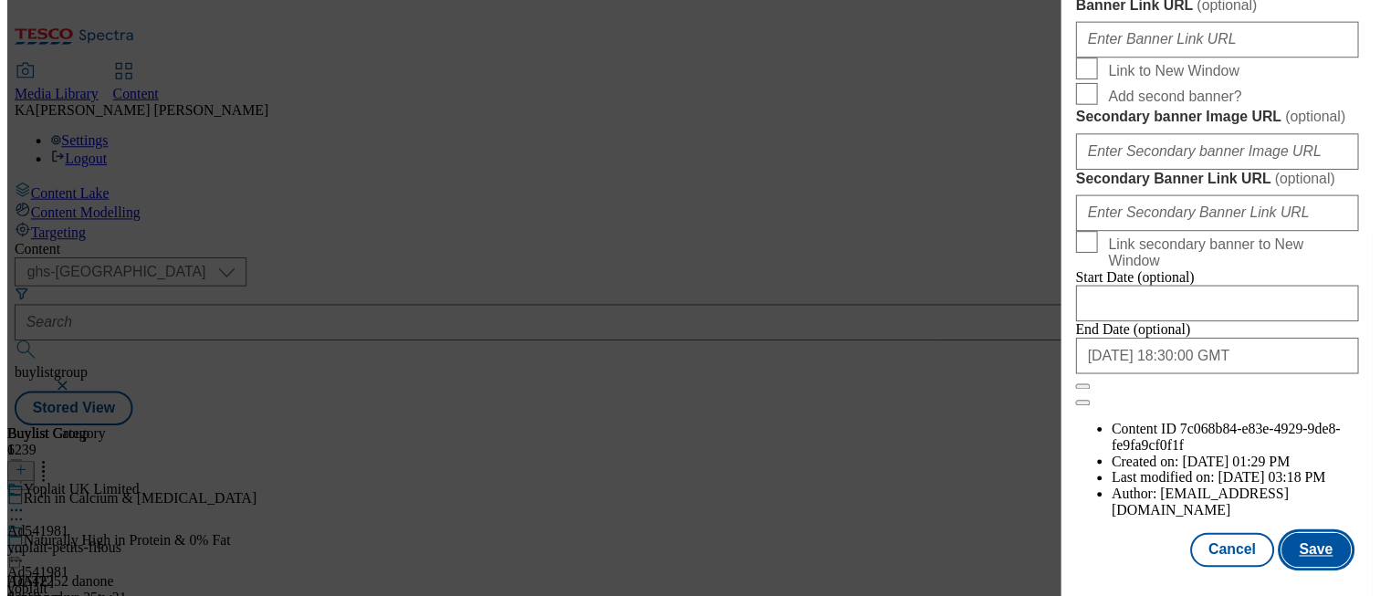
scroll to position [0, 0]
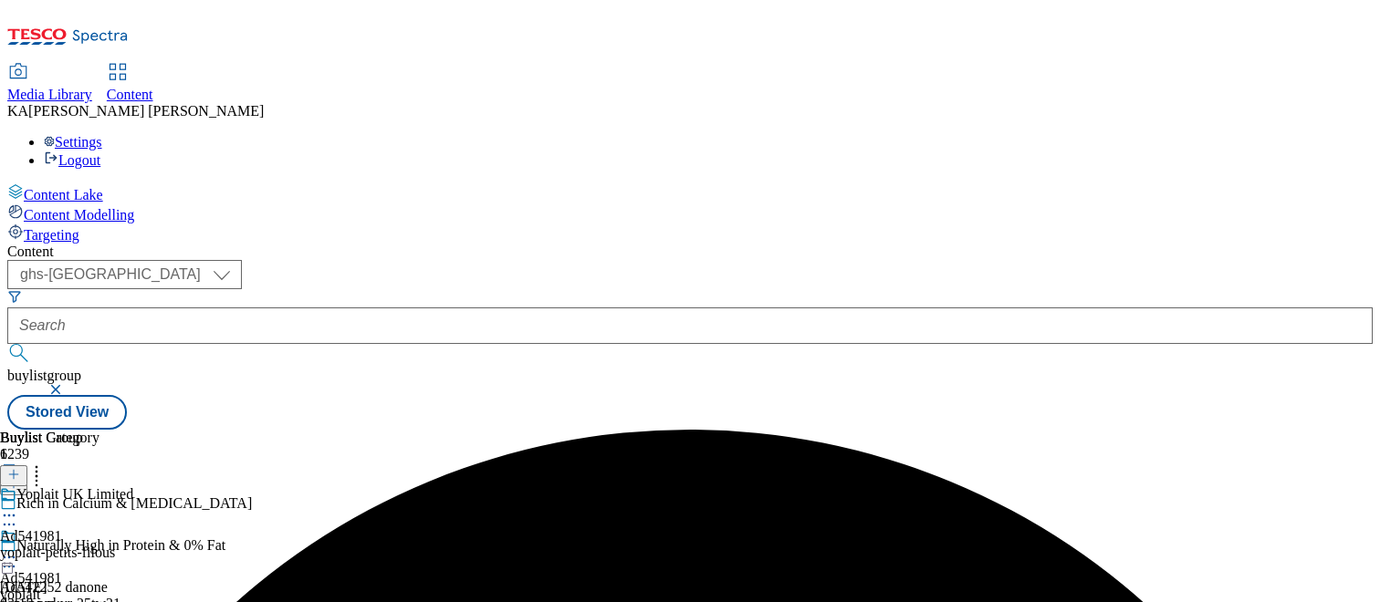
click at [18, 549] on icon at bounding box center [9, 558] width 18 height 18
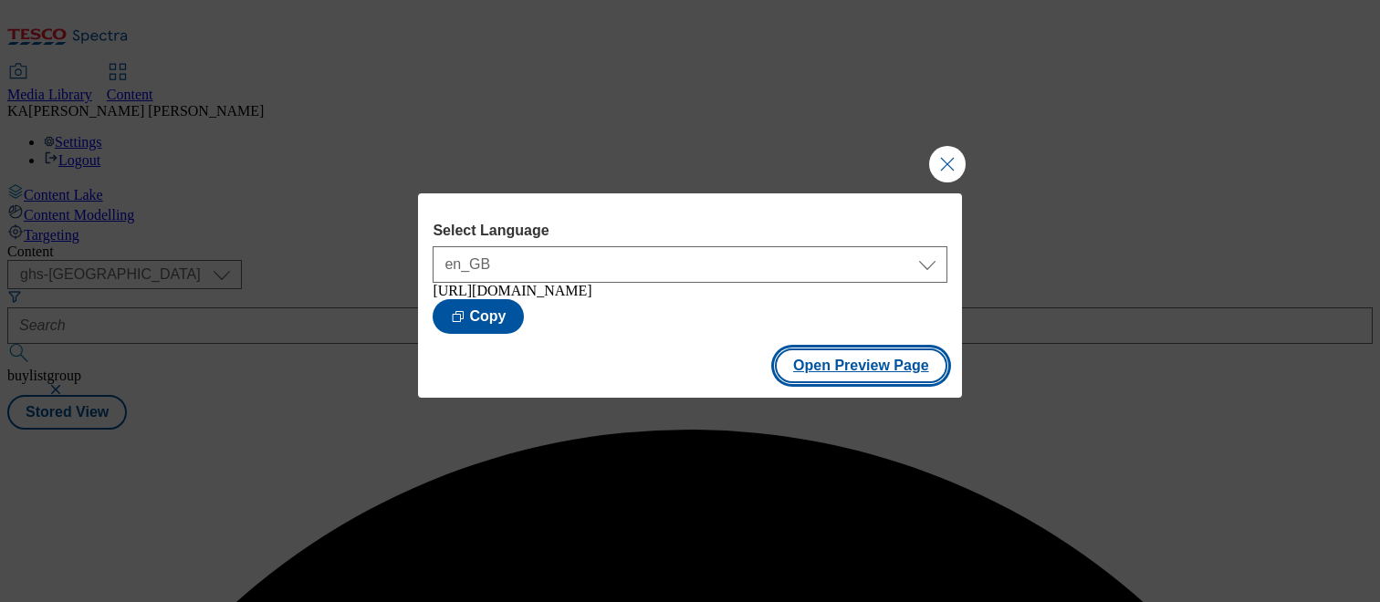
click at [813, 383] on button "Open Preview Page" at bounding box center [861, 366] width 173 height 35
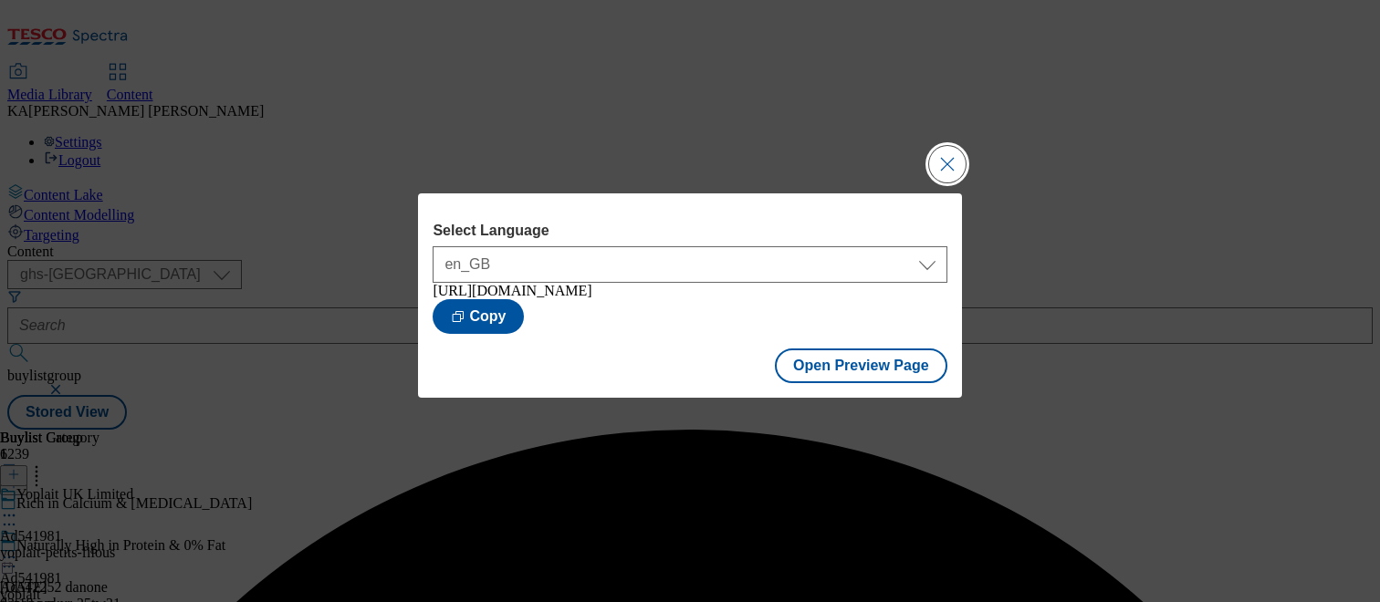
click at [947, 151] on button "Close Modal" at bounding box center [947, 164] width 37 height 37
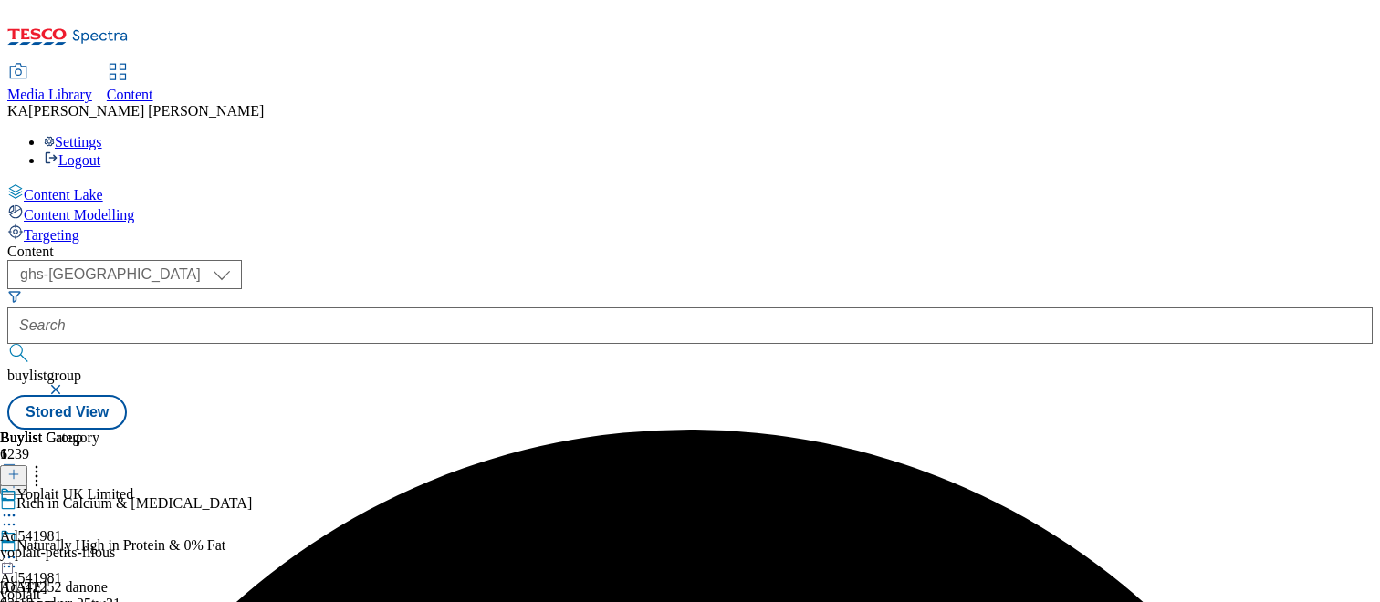
click at [11, 557] on circle at bounding box center [9, 558] width 3 height 3
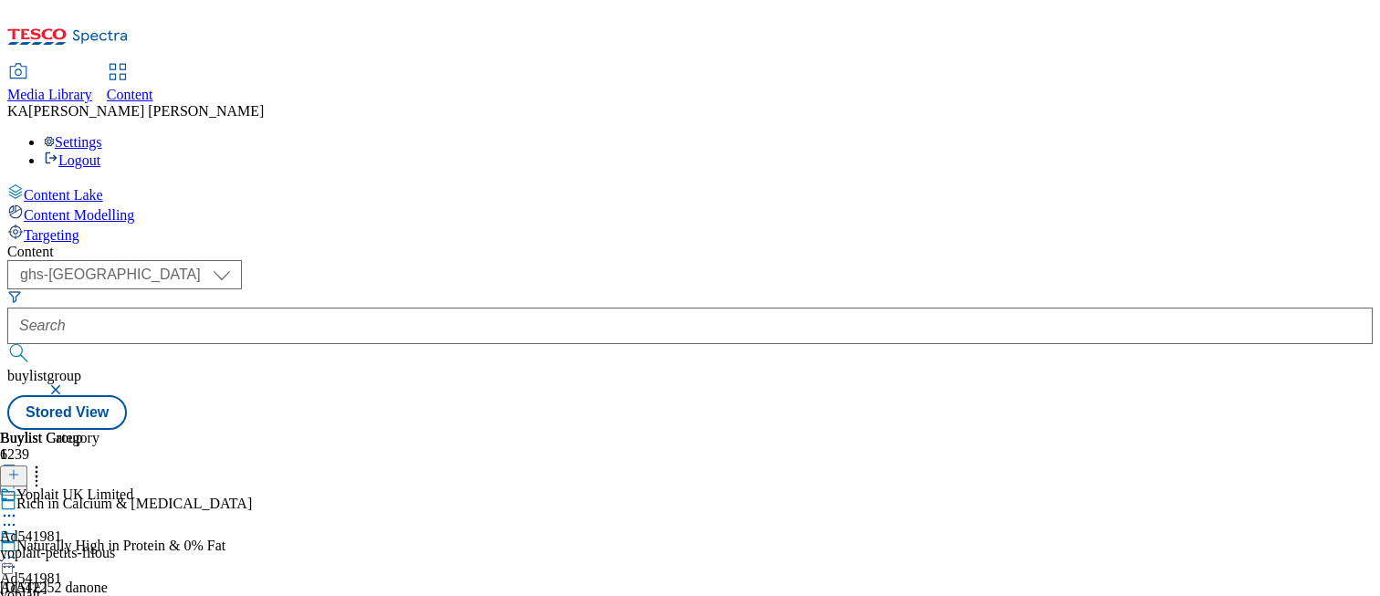
click at [18, 549] on icon at bounding box center [9, 558] width 18 height 18
click at [85, 585] on button "Edit" at bounding box center [61, 595] width 48 height 21
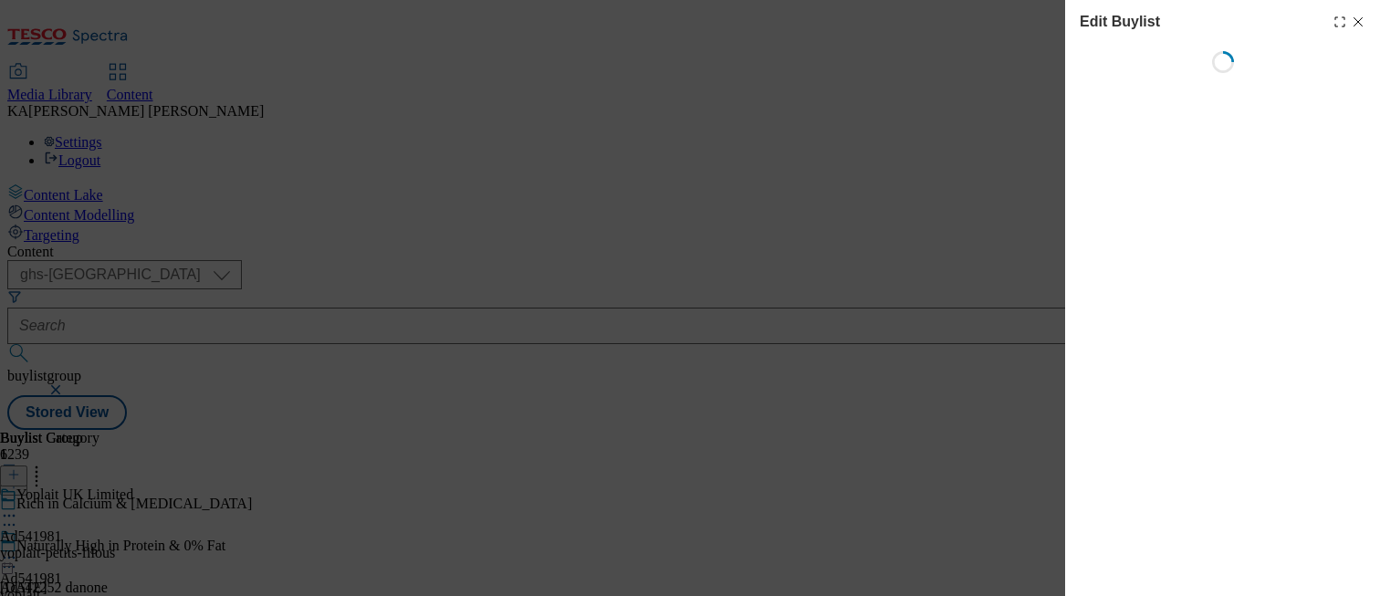
select select "tactical"
select select "supplier funded short term 1-3 weeks"
select select "dunnhumby"
select select "Banner"
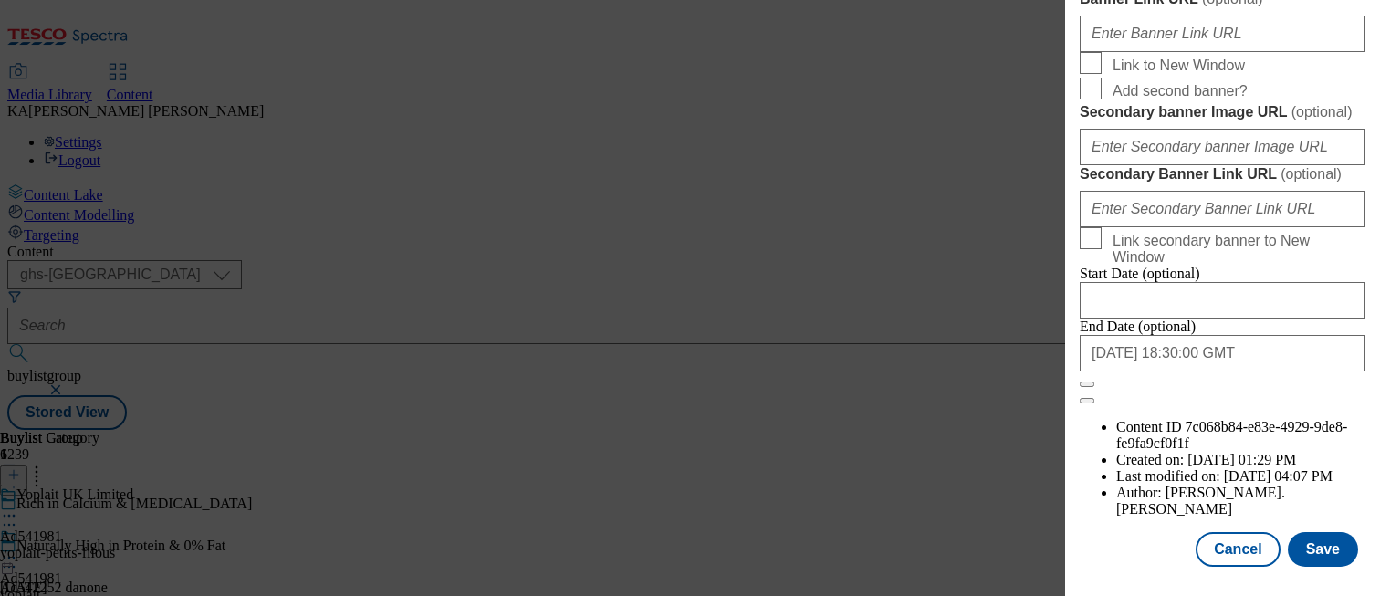
scroll to position [2143, 0]
click at [1313, 551] on button "Save" at bounding box center [1323, 549] width 70 height 35
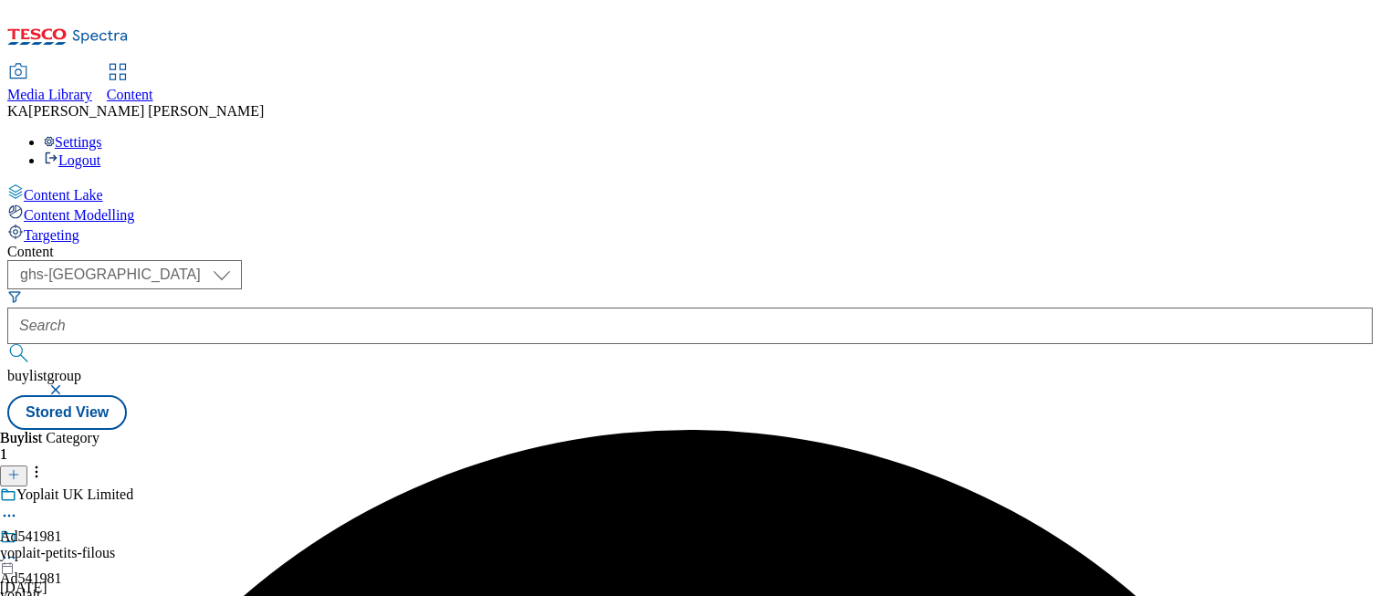
click at [854, 430] on div "Buylist 1 Ad541981 yoplait 12 Sept 2025 04:21 pm Buylist Category 1 Yoplait UK …" at bounding box center [689, 430] width 1365 height 0
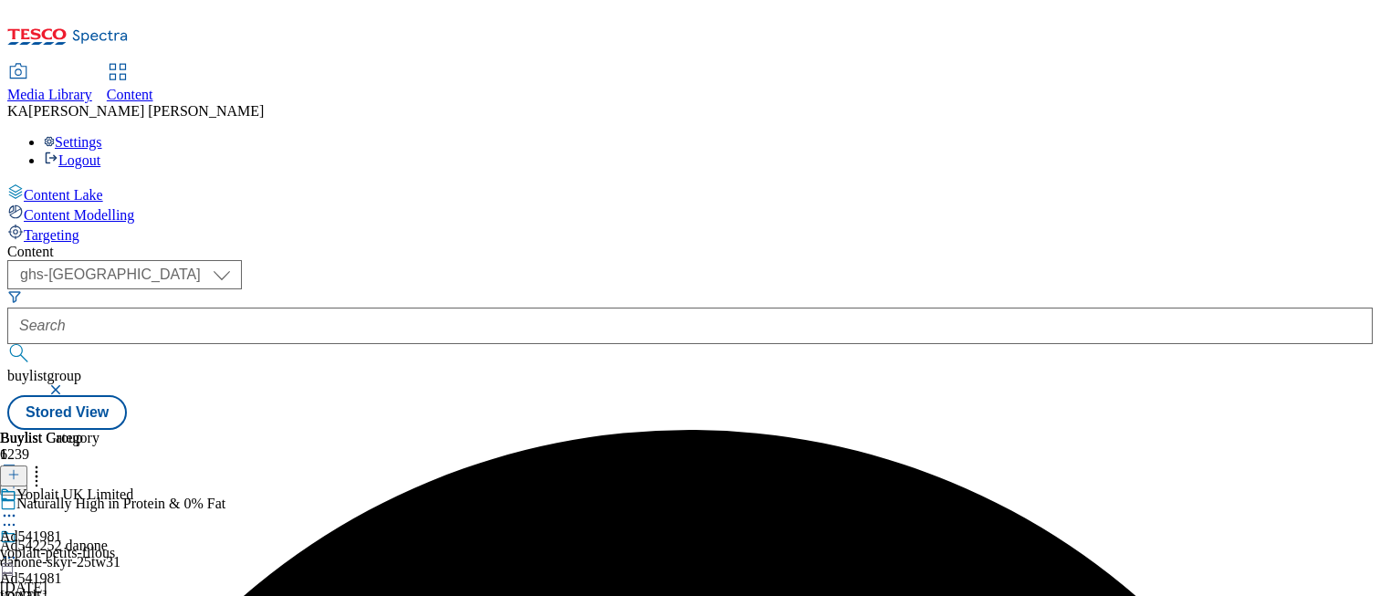
click at [18, 549] on icon at bounding box center [9, 558] width 18 height 18
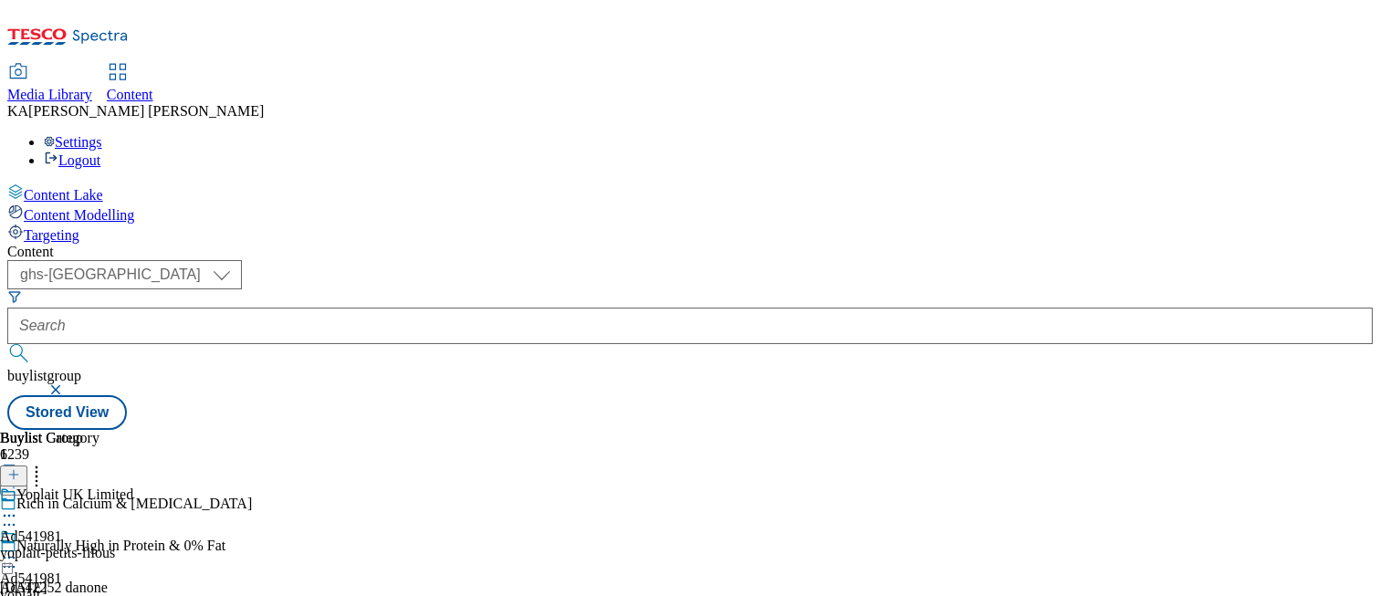
click at [18, 549] on icon at bounding box center [9, 558] width 18 height 18
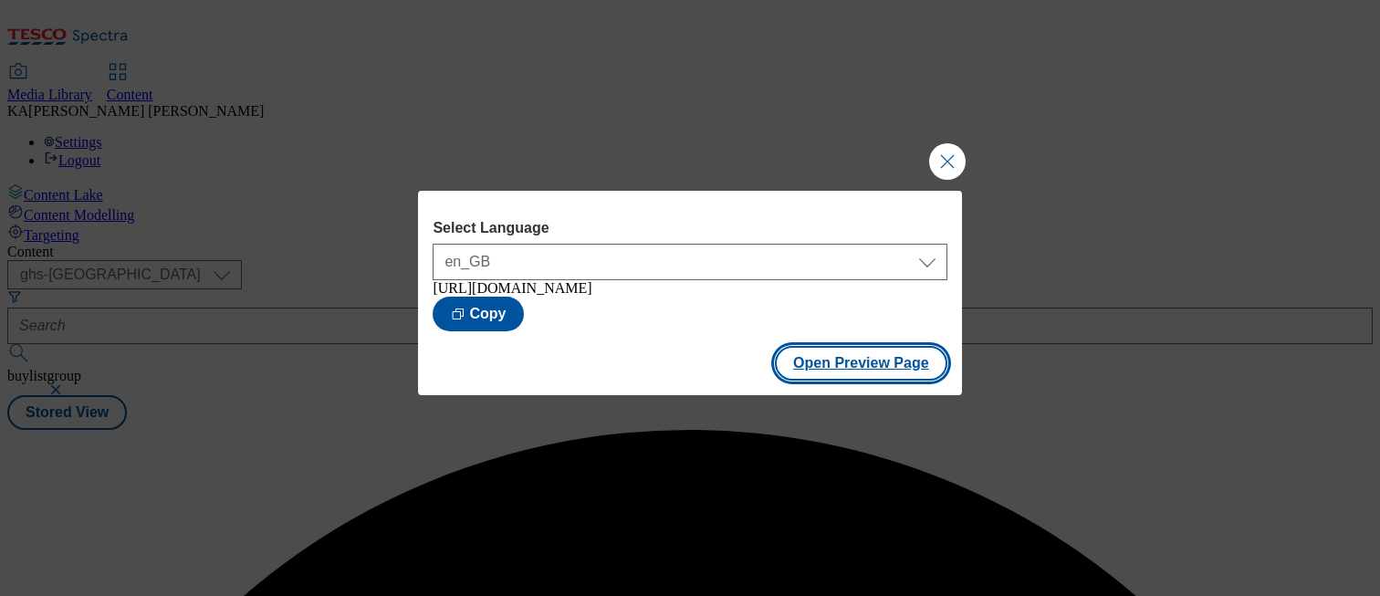
click at [830, 371] on button "Open Preview Page" at bounding box center [861, 363] width 173 height 35
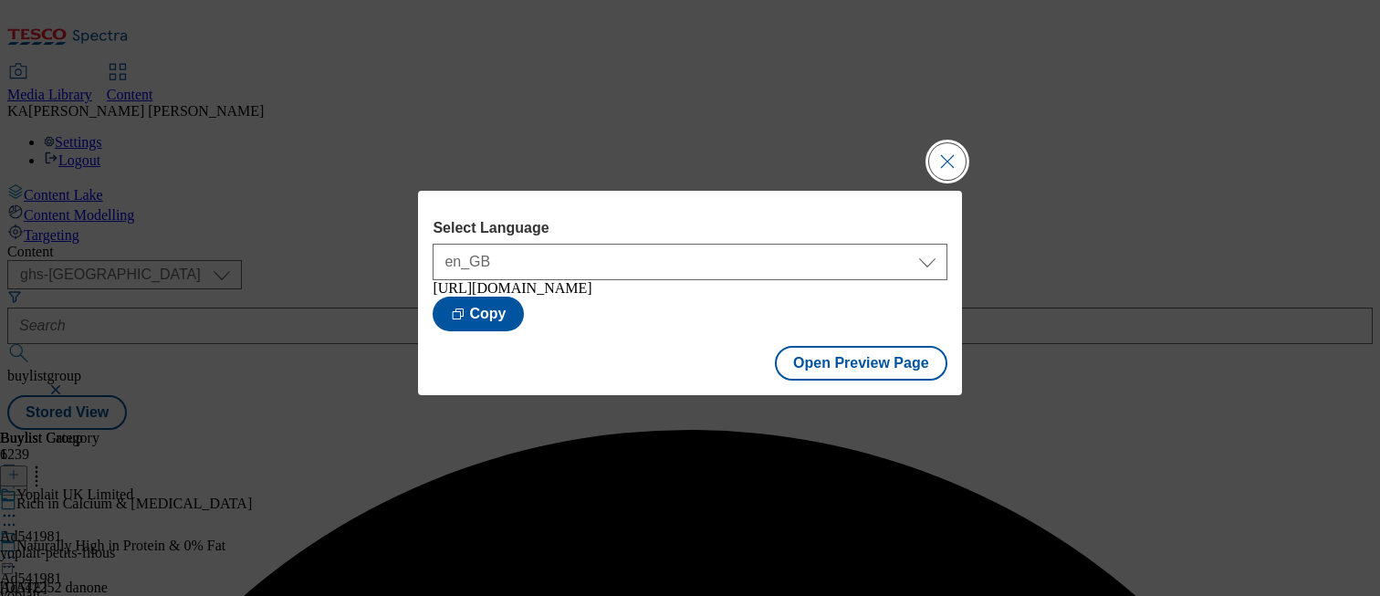
click at [942, 146] on button "Close Modal" at bounding box center [947, 161] width 37 height 37
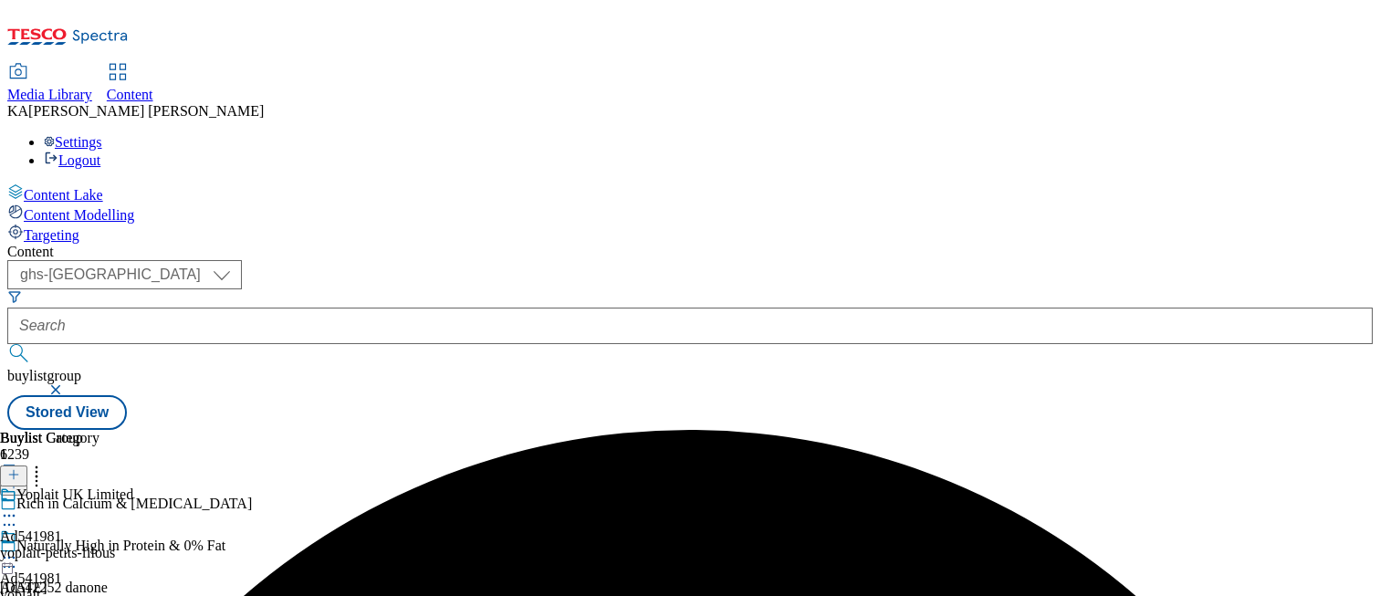
click at [18, 549] on icon at bounding box center [9, 558] width 18 height 18
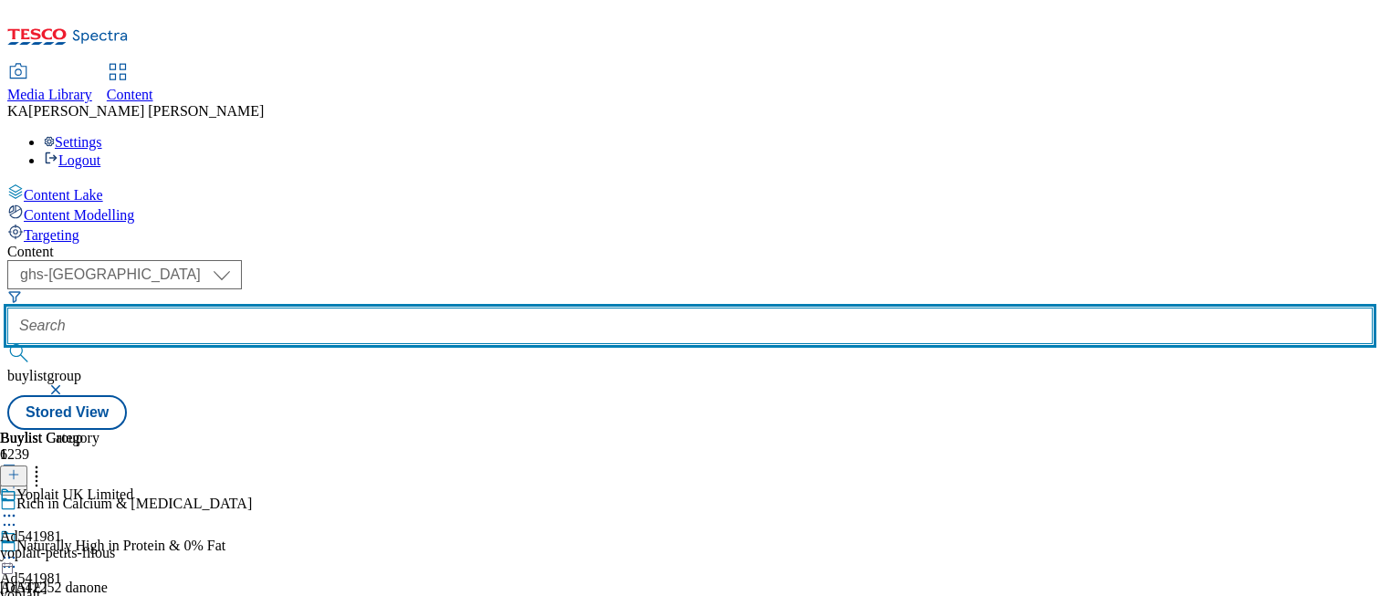
click at [407, 308] on input "text" at bounding box center [689, 326] width 1365 height 37
paste input "weston-and-sons-apple-cider-25tw30"
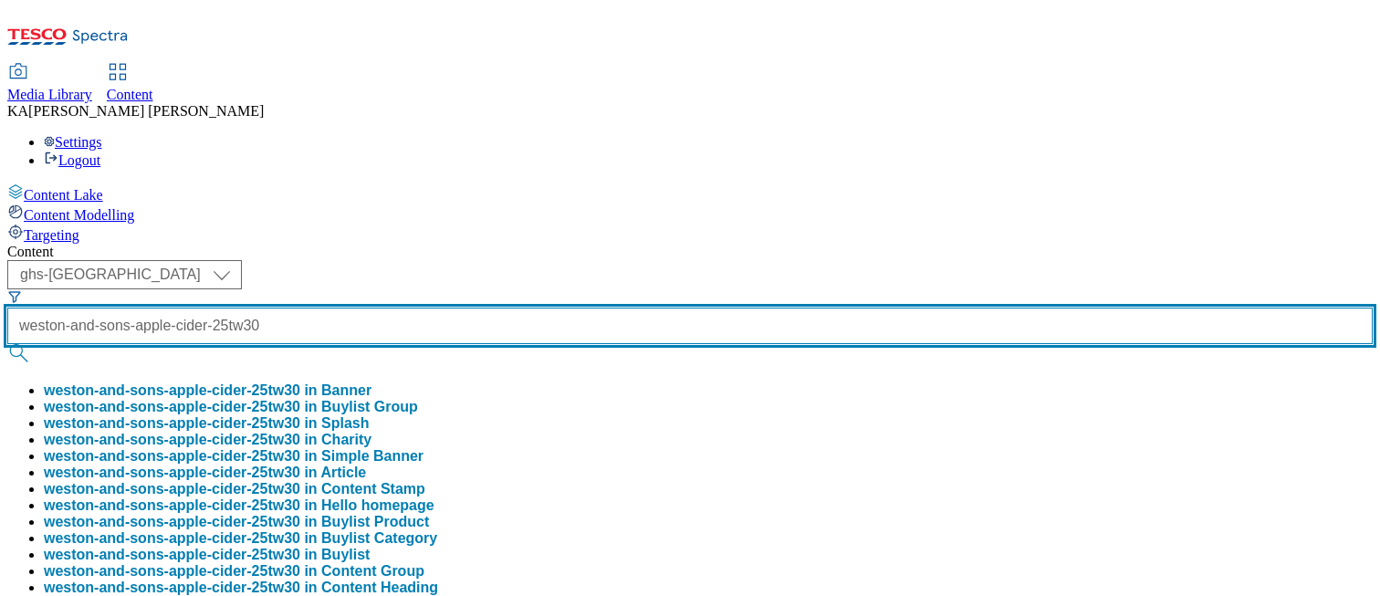
type input "weston-and-sons-apple-cider-25tw30"
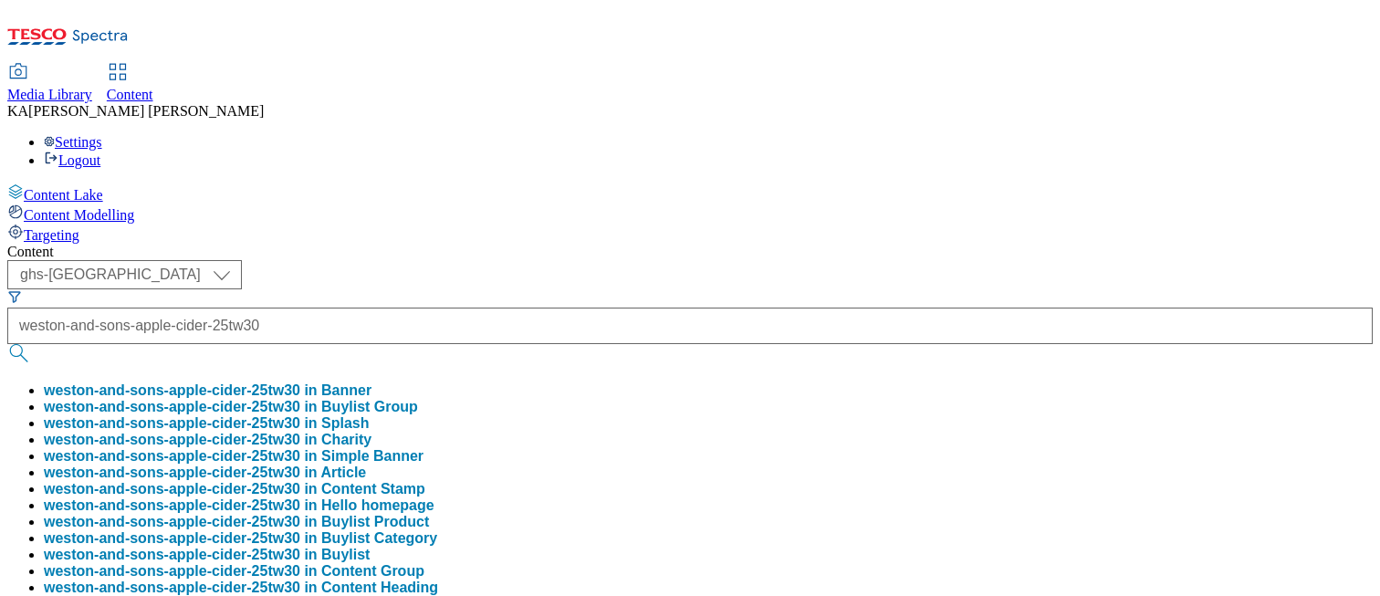
scroll to position [0, 0]
click at [418, 399] on button "weston-and-sons-apple-cider-25tw30 in Buylist Group" at bounding box center [231, 407] width 374 height 16
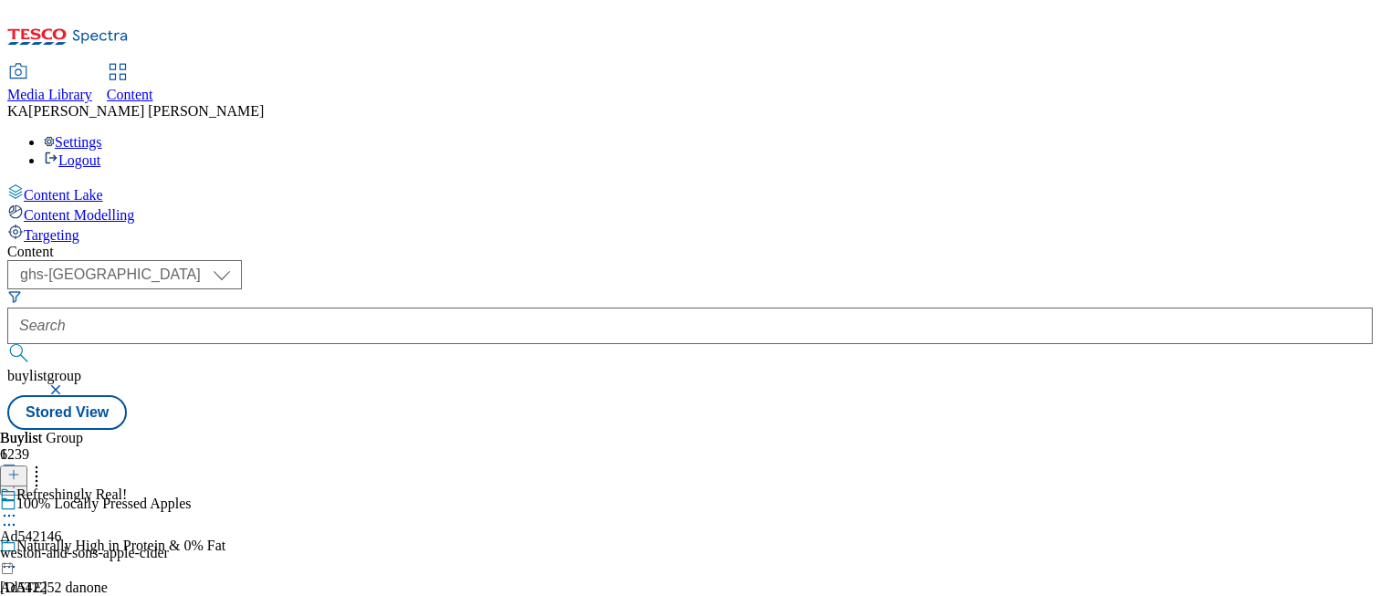
click at [18, 507] on icon at bounding box center [9, 516] width 18 height 18
click at [78, 548] on span "Edit" at bounding box center [67, 555] width 21 height 14
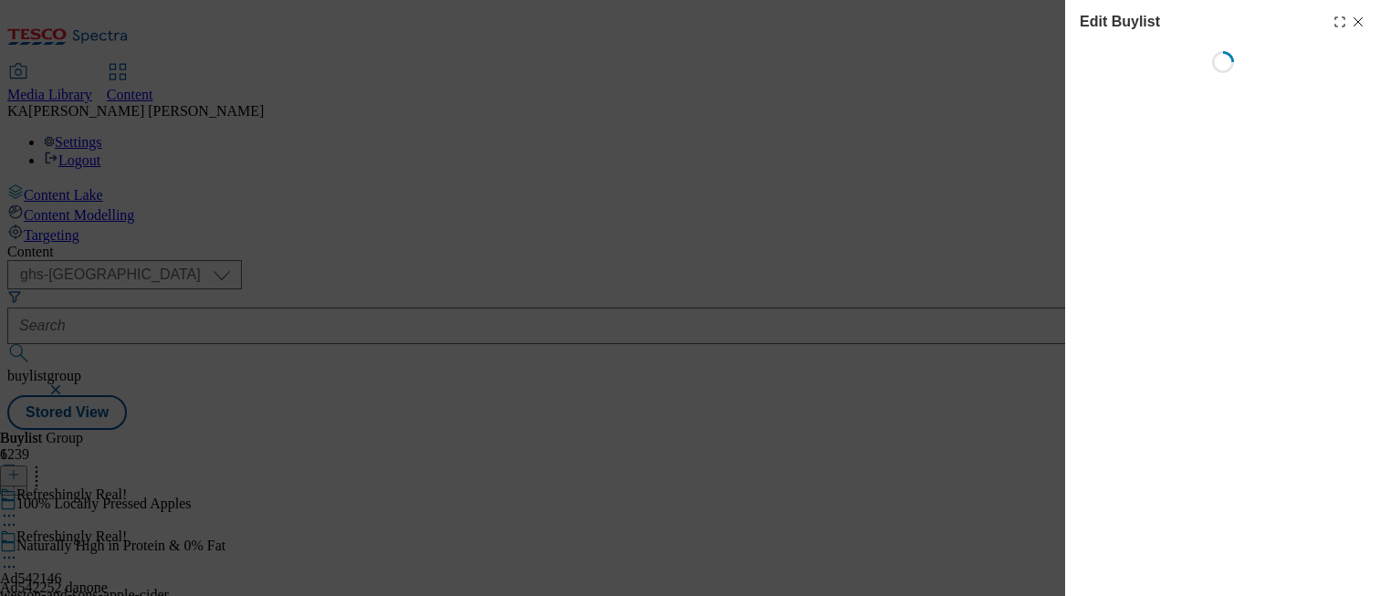
select select "tactical"
select select "supplier funded short term 1-3 weeks"
select select "dunnhumby"
select select "Banner"
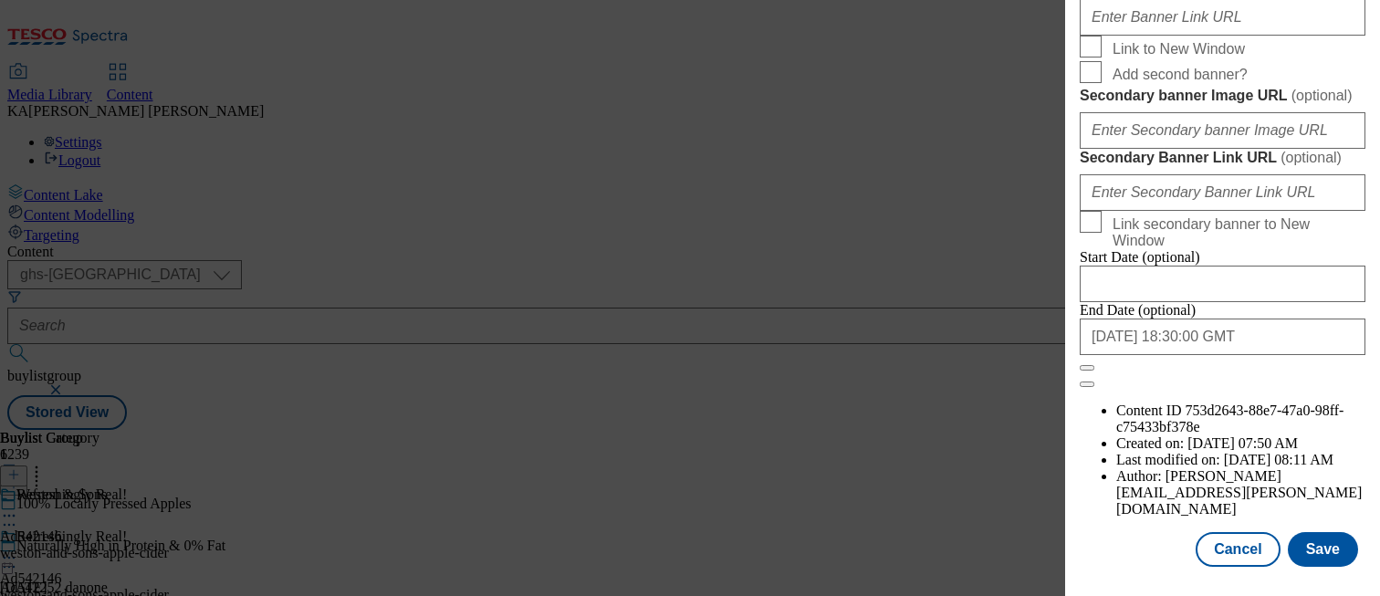
scroll to position [1602, 0]
paste input "https://digitalcontent.api.tesco.com/v2/media/ghs-mktg/6d3373bd-0473-4402-be60-…"
type input "https://digitalcontent.api.tesco.com/v2/media/ghs-mktg/6d3373bd-0473-4402-be60-…"
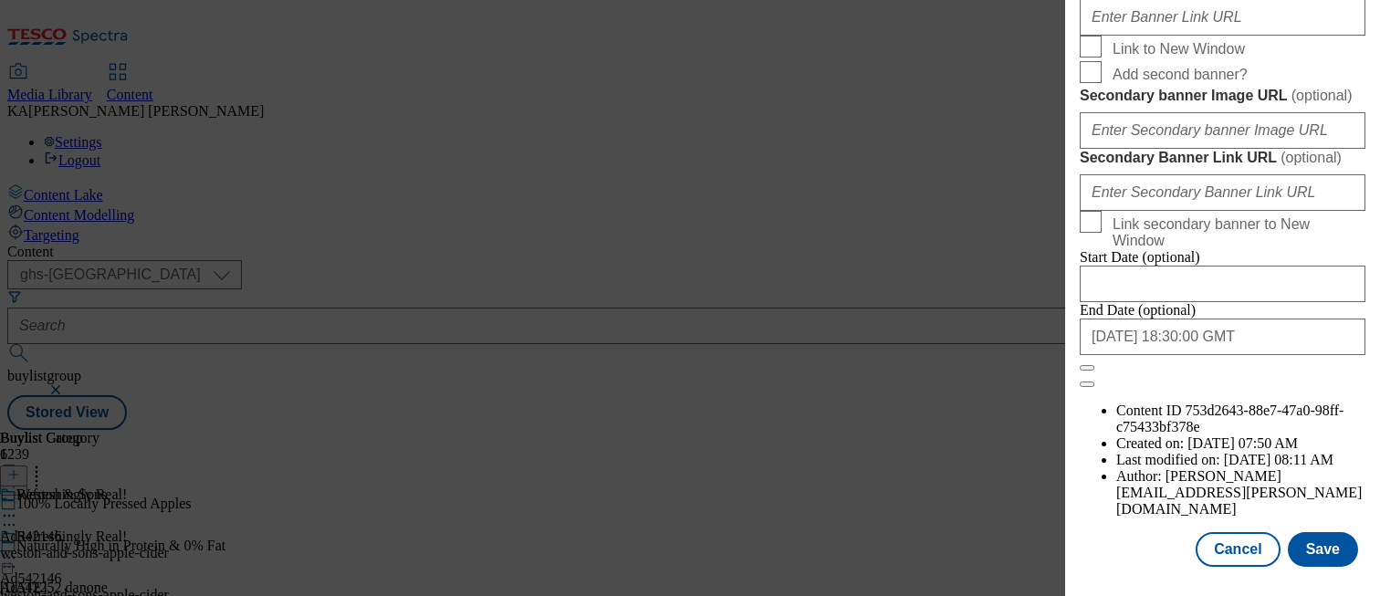
paste input "https://digitalcontent.api.tesco.com/v2/media/ghs-mktg/6d3373bd-0473-4402-be60-…"
type input "https://digitalcontent.api.tesco.com/v2/media/ghs-mktg/6d3373bd-0473-4402-be60-…"
click at [1312, 548] on button "Save" at bounding box center [1323, 549] width 70 height 35
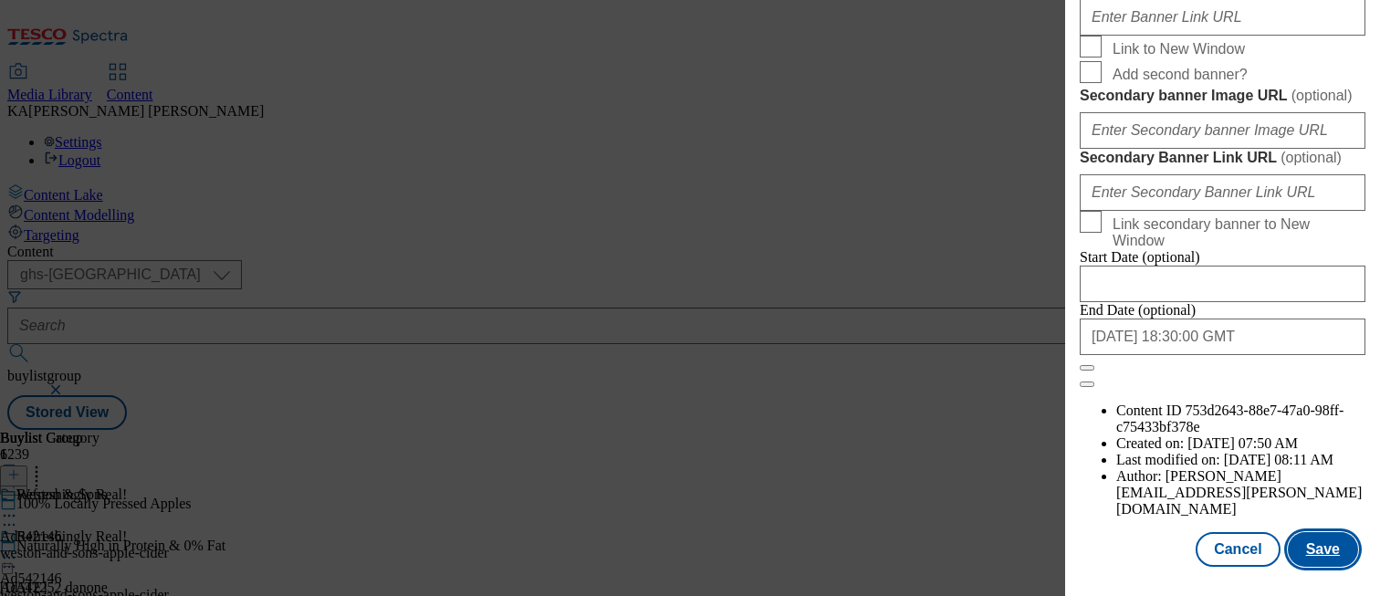
scroll to position [0, 0]
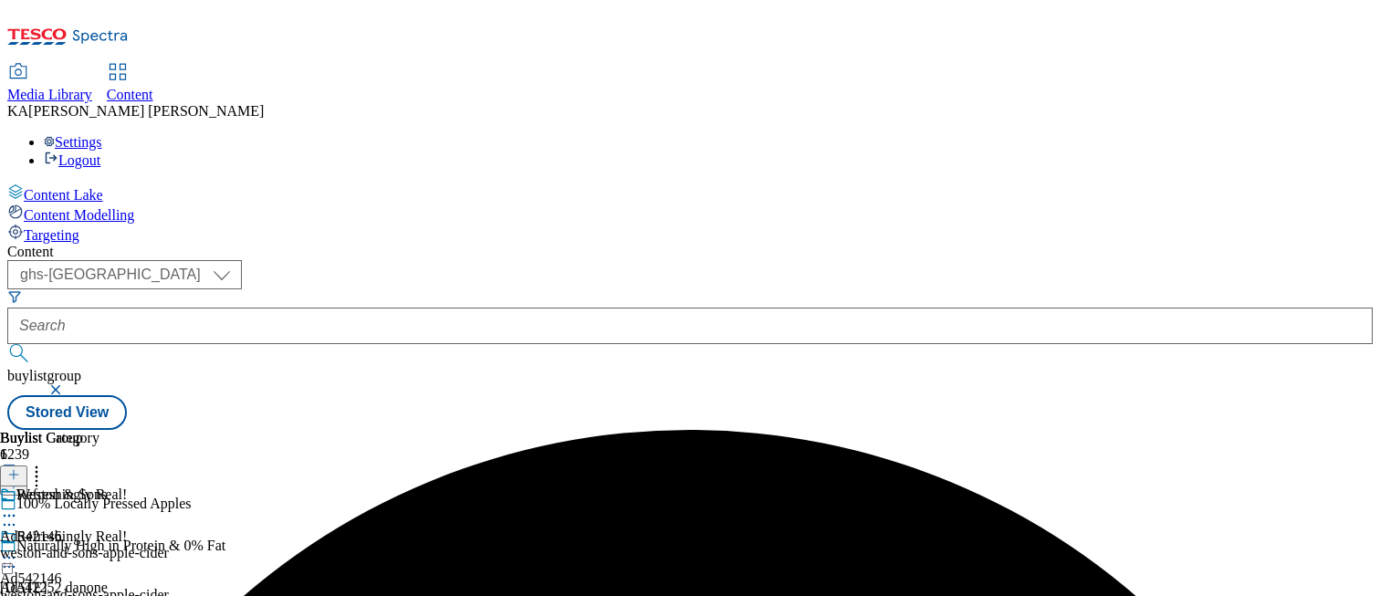
click at [18, 549] on icon at bounding box center [9, 558] width 18 height 18
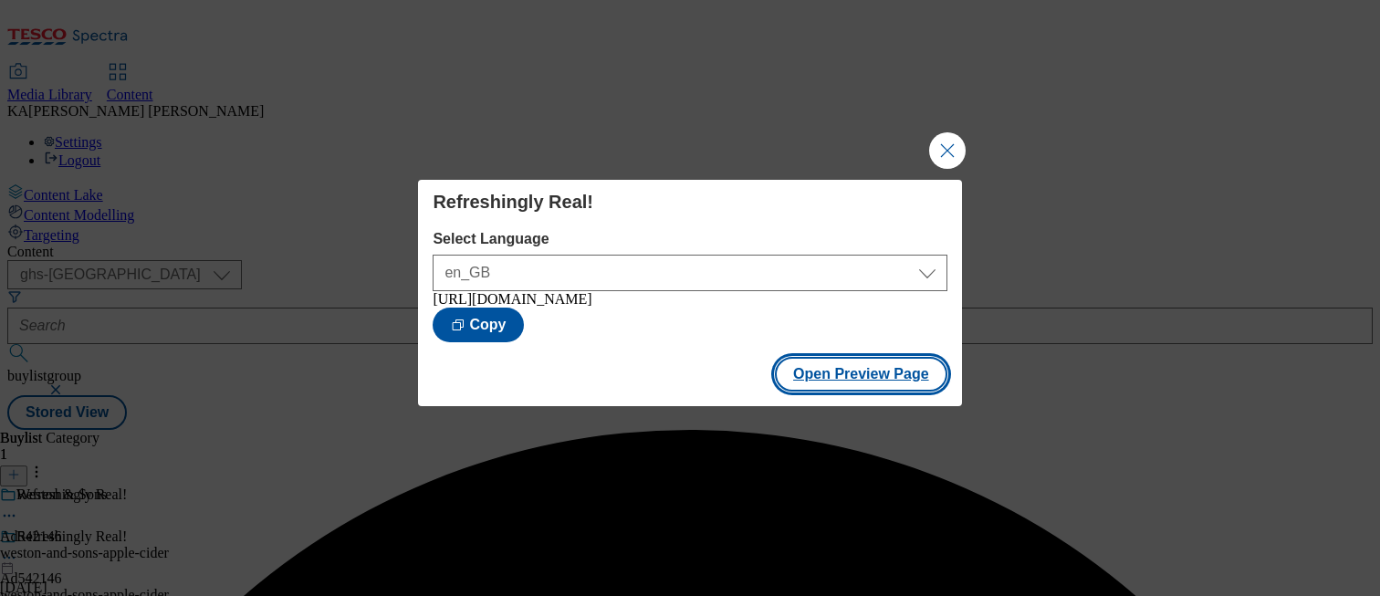
click at [828, 363] on button "Open Preview Page" at bounding box center [861, 374] width 173 height 35
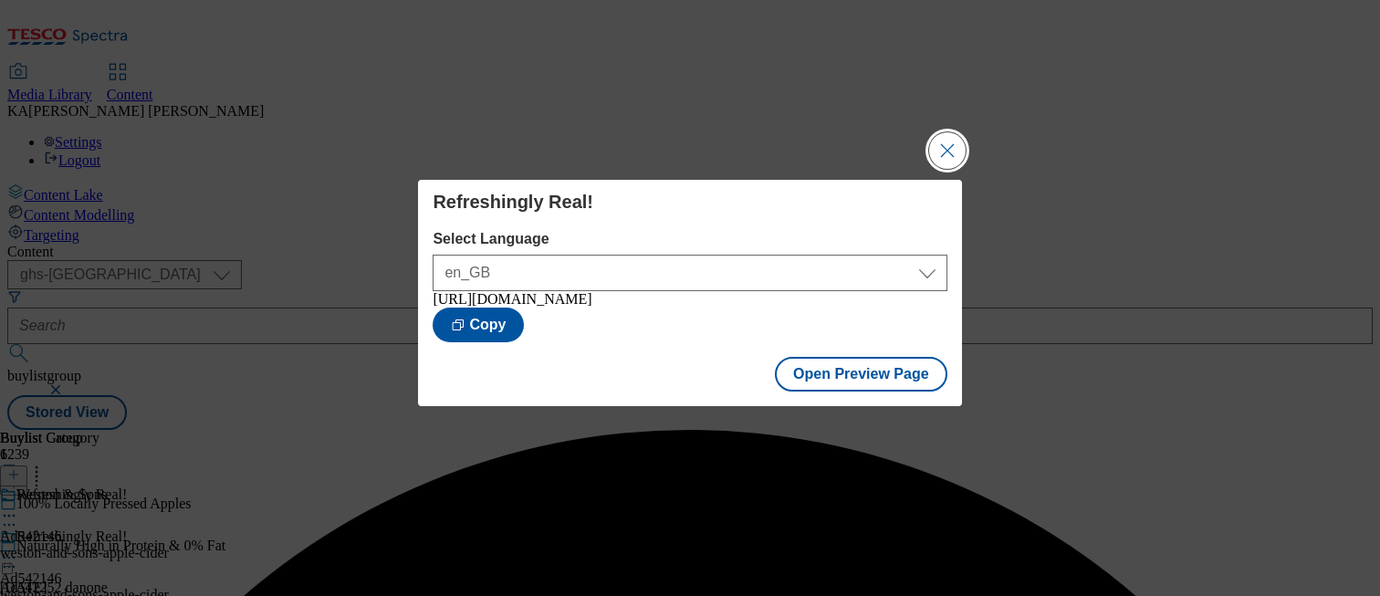
click at [956, 141] on button "Close Modal" at bounding box center [947, 150] width 37 height 37
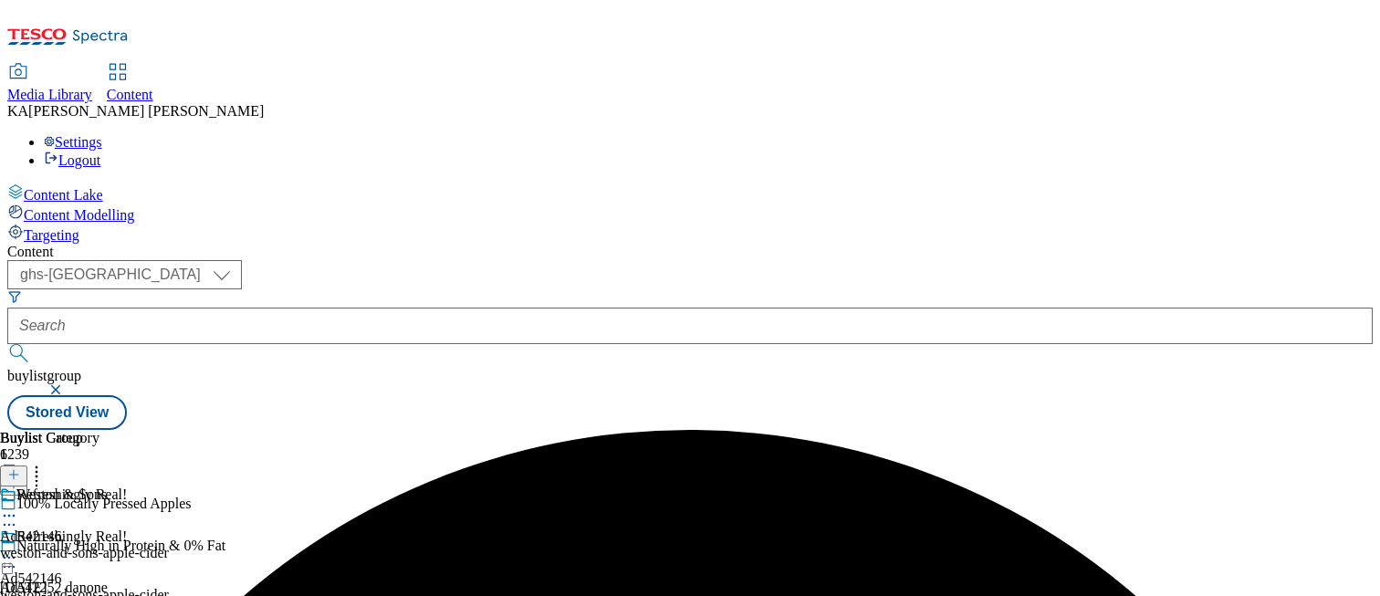
click at [18, 549] on icon at bounding box center [9, 558] width 18 height 18
